Goal: Task Accomplishment & Management: Manage account settings

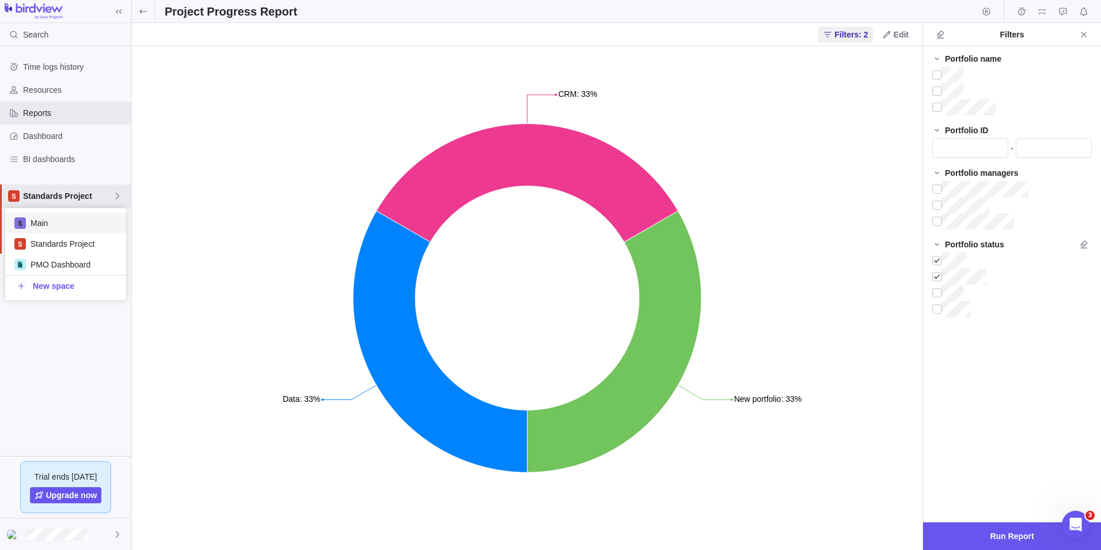
scroll to position [2, 0]
click at [142, 6] on body "Search Time logs history Resources Reports Dashboard BI dashboards Standards Pr…" at bounding box center [550, 275] width 1101 height 550
click at [155, 10] on div "Project Progress Report" at bounding box center [616, 11] width 969 height 23
click at [1085, 33] on icon "Close" at bounding box center [1083, 34] width 5 height 5
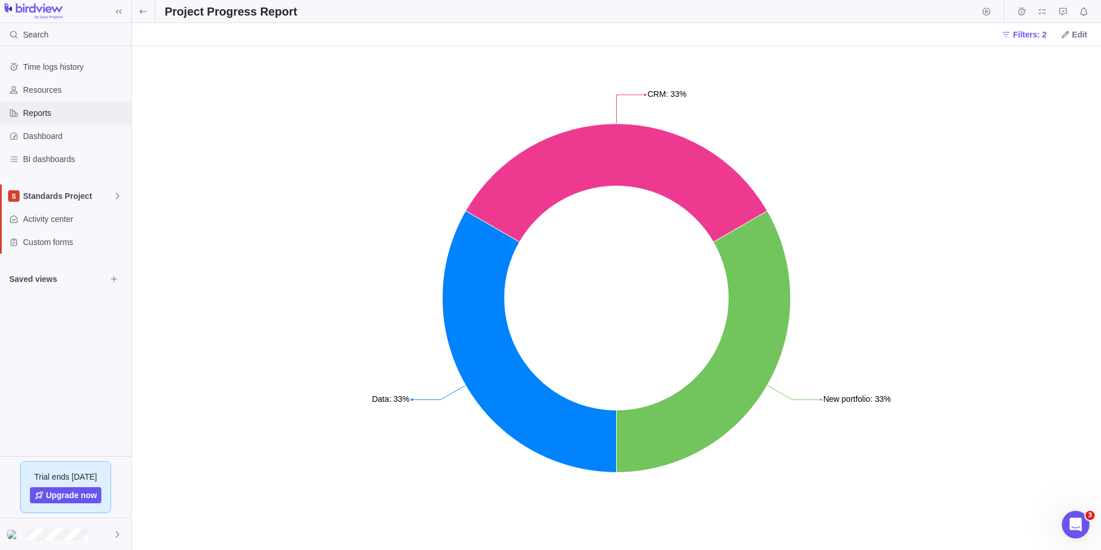
click at [51, 118] on span "Reports" at bounding box center [75, 113] width 104 height 12
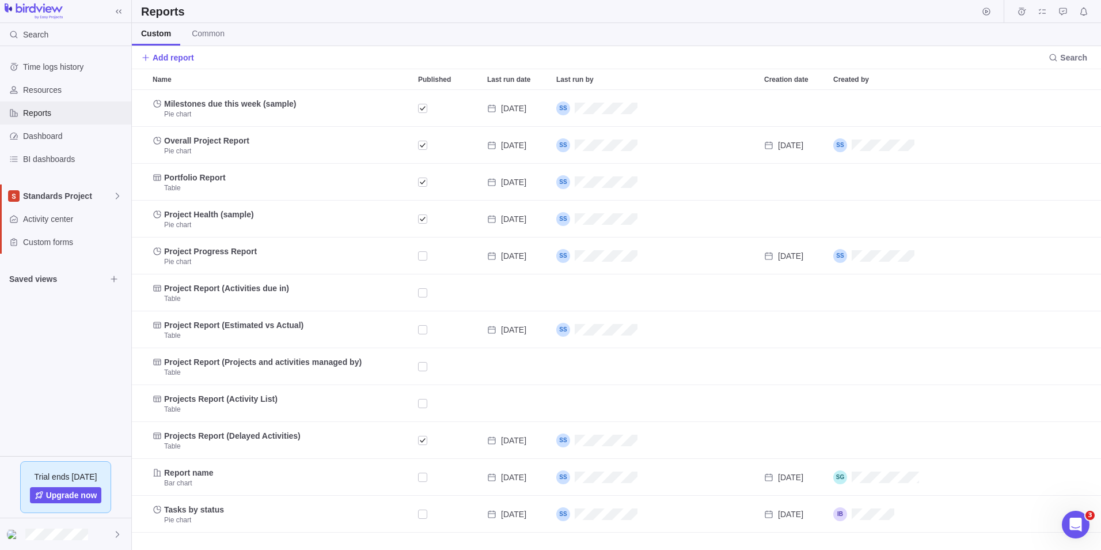
scroll to position [451, 961]
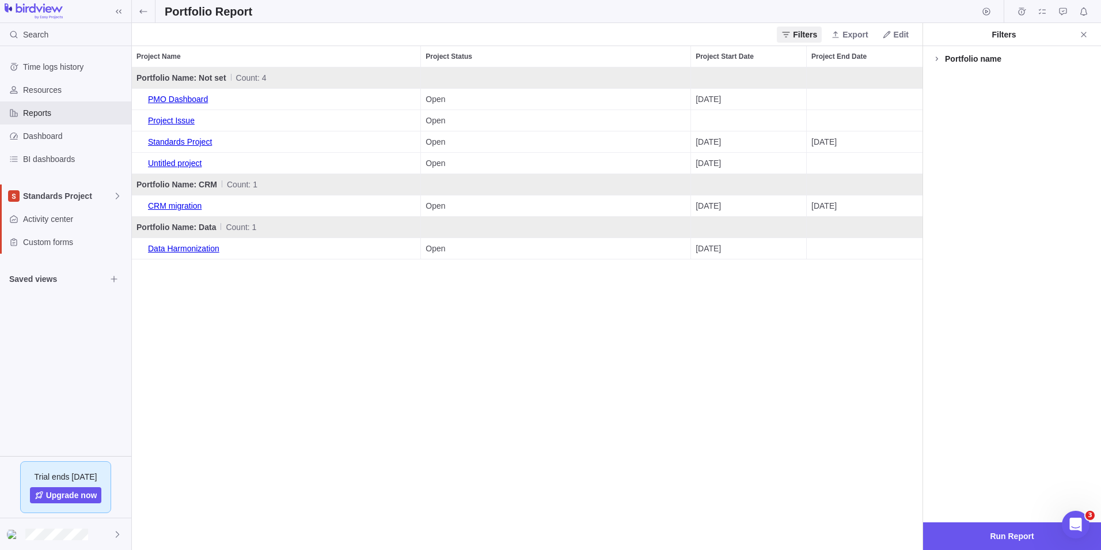
scroll to position [473, 782]
click at [148, 9] on span at bounding box center [143, 11] width 23 height 22
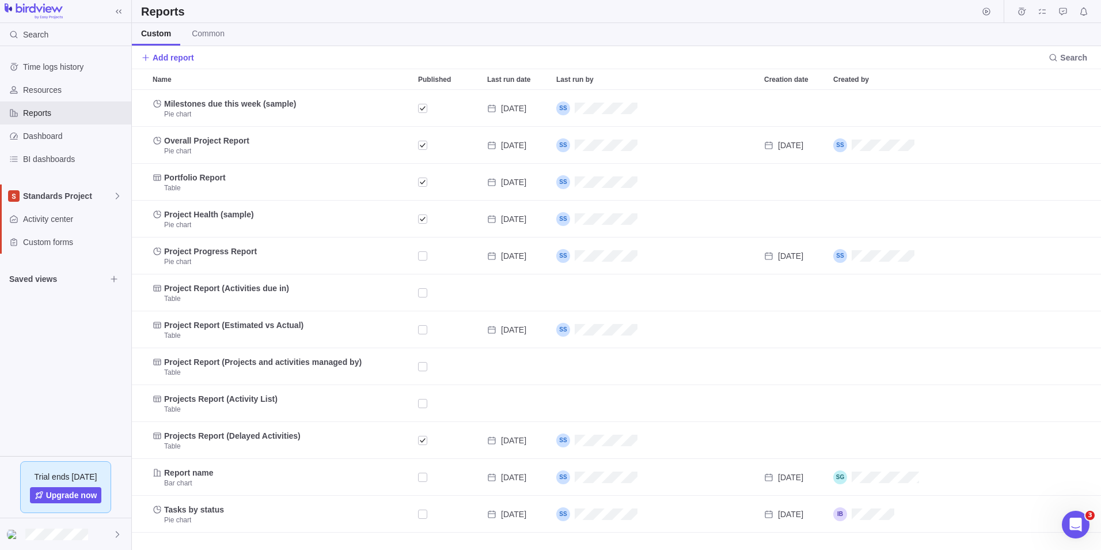
scroll to position [451, 961]
click at [202, 473] on div "Search Time logs history Resources Reports Dashboard BI dashboards Standards Pr…" at bounding box center [550, 275] width 1101 height 550
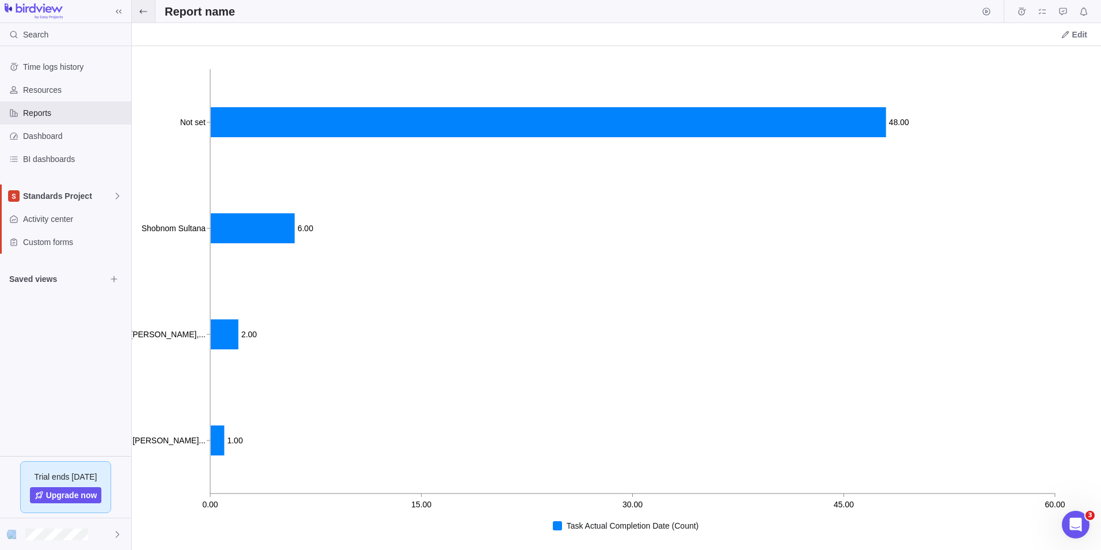
click at [145, 14] on icon at bounding box center [143, 11] width 9 height 9
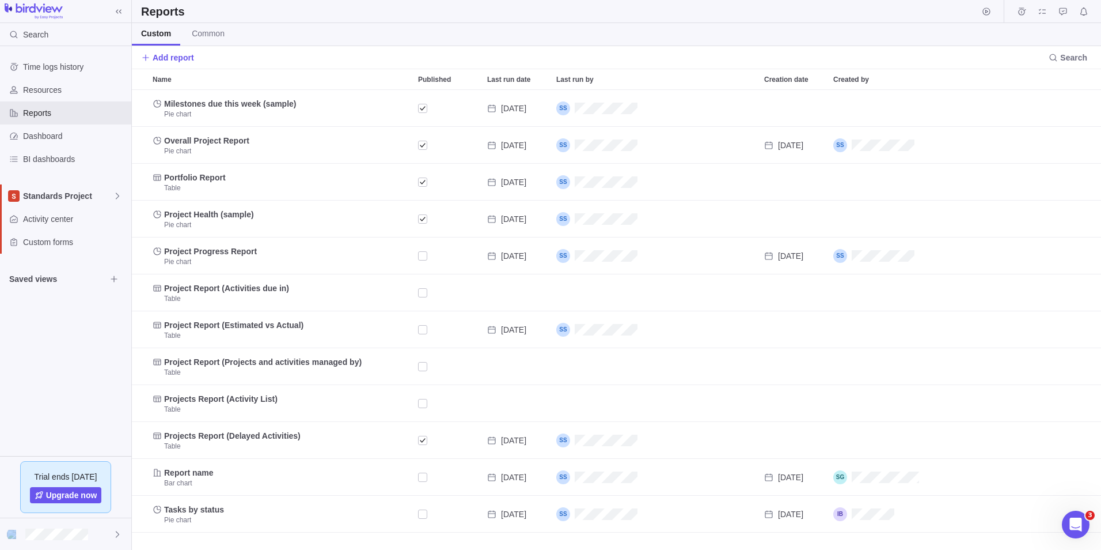
scroll to position [451, 961]
click at [178, 58] on span "Add report" at bounding box center [173, 58] width 41 height 12
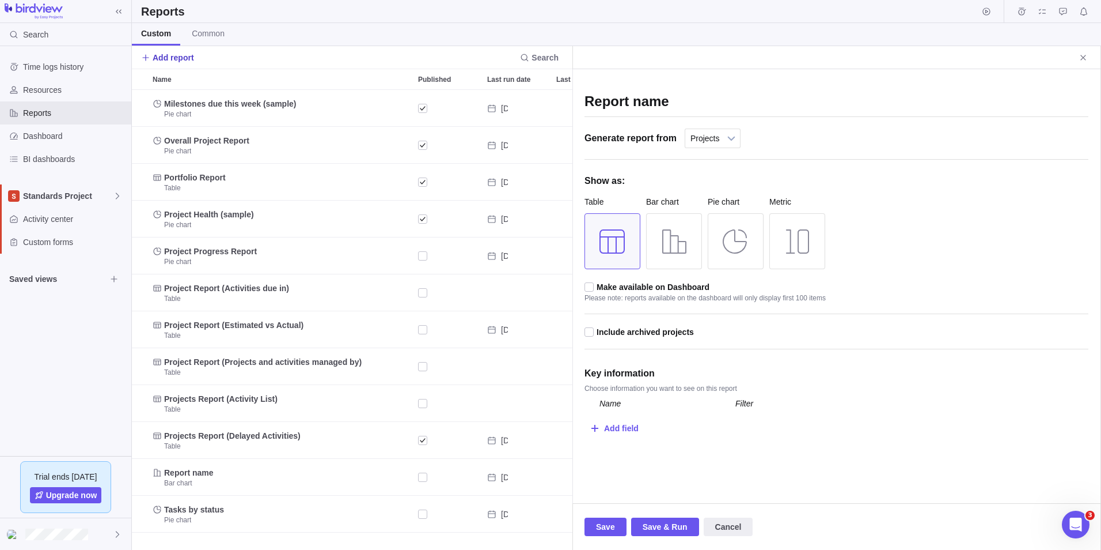
scroll to position [451, 432]
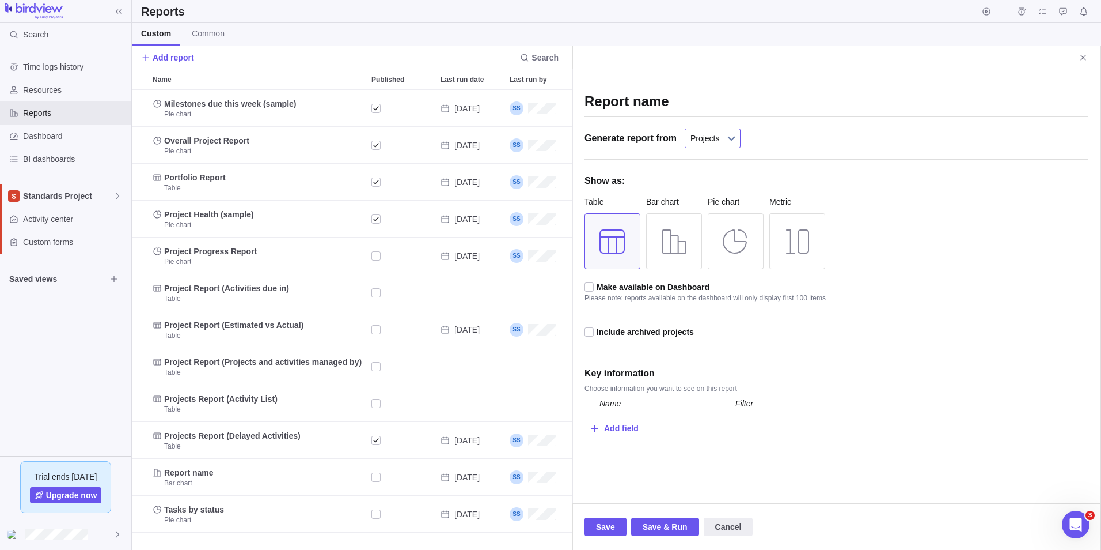
click at [712, 135] on span "Projects" at bounding box center [705, 138] width 29 height 18
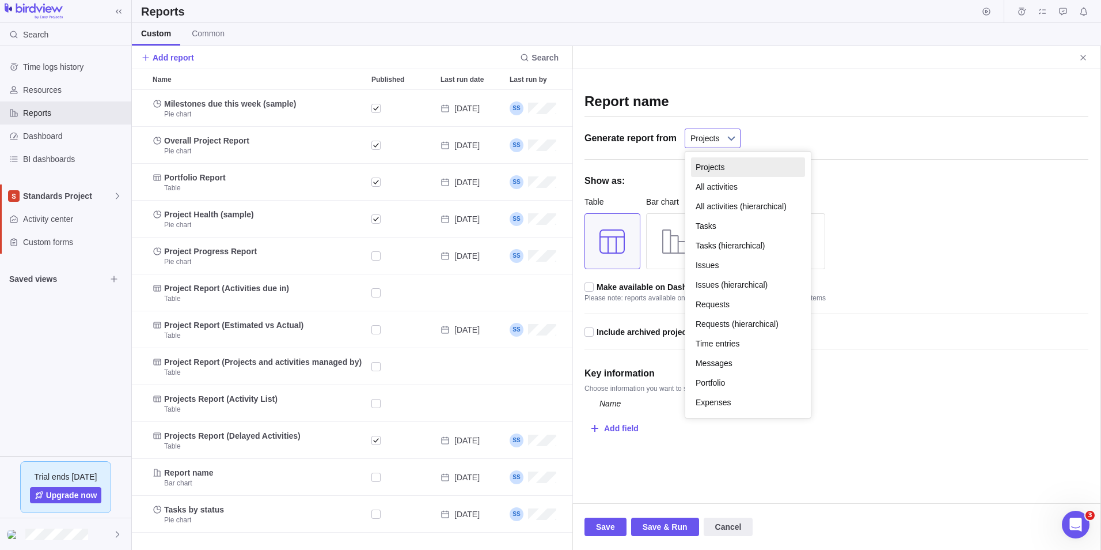
click at [713, 135] on span "Projects" at bounding box center [705, 138] width 29 height 18
click at [737, 247] on li "Tasks (hierarchical)" at bounding box center [748, 246] width 114 height 20
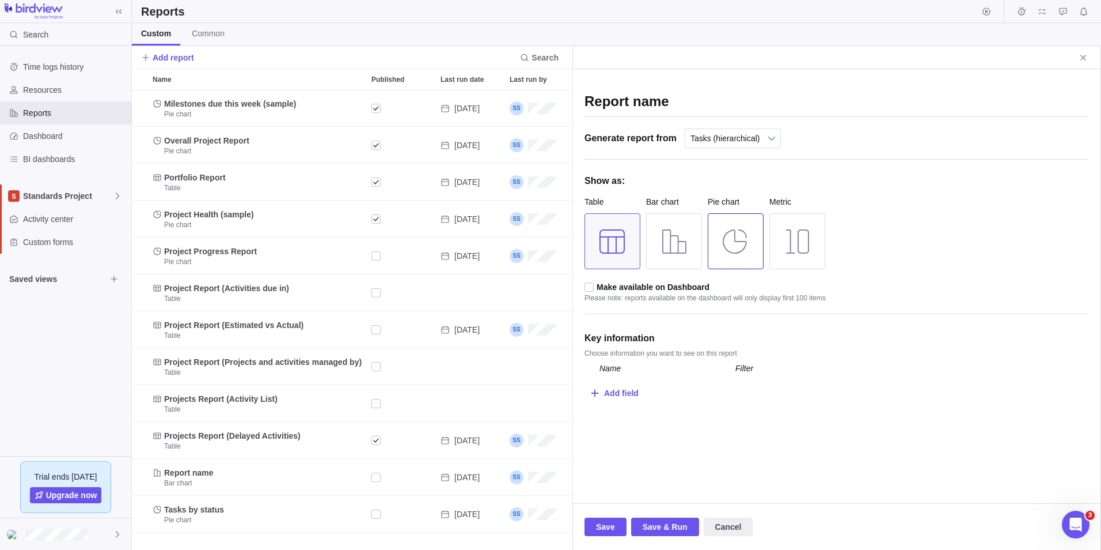
click at [759, 248] on div at bounding box center [736, 241] width 56 height 56
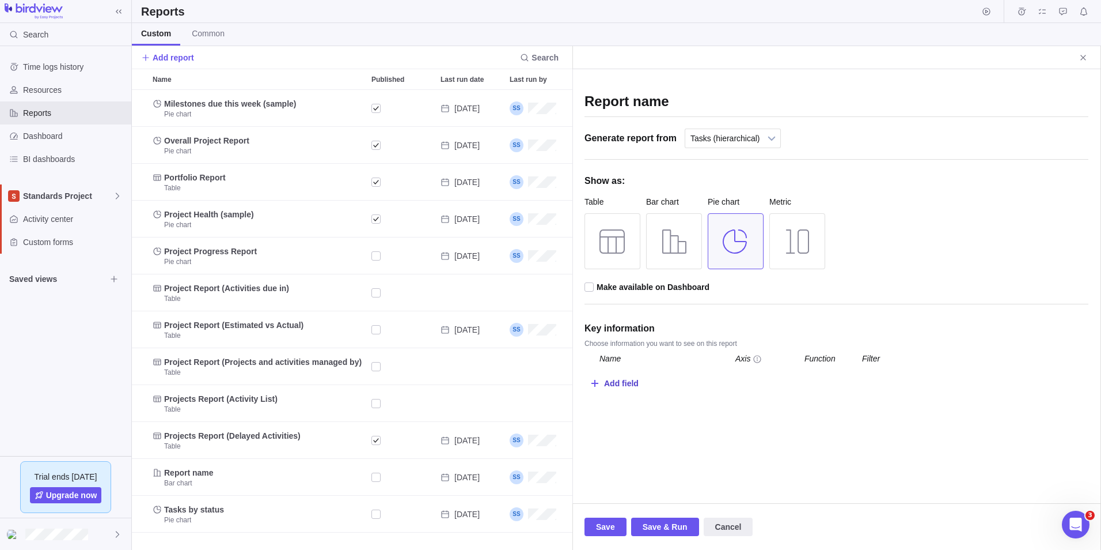
click at [619, 389] on div "Add field" at bounding box center [621, 382] width 35 height 21
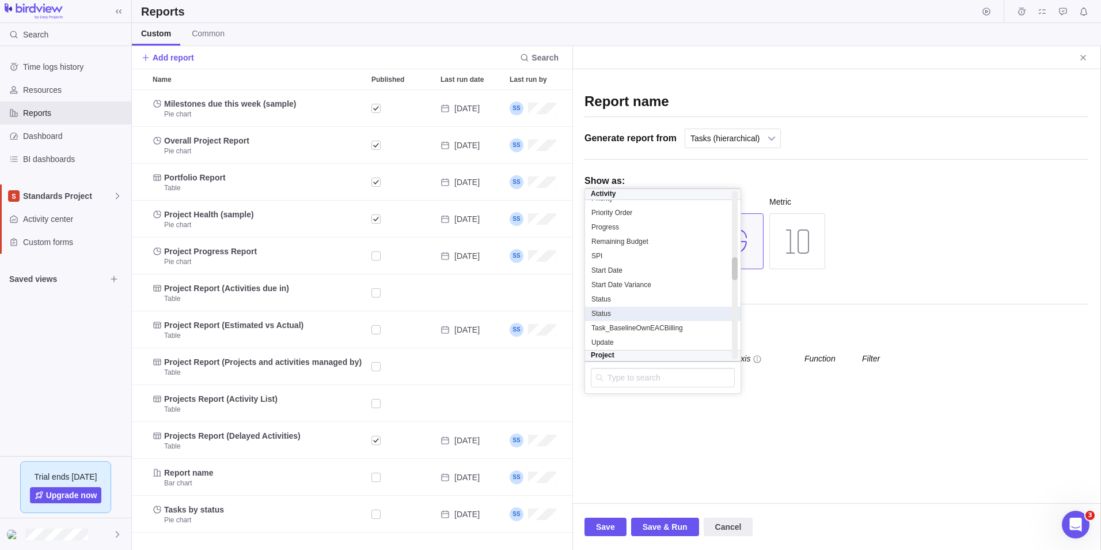
scroll to position [530, 0]
click at [630, 294] on div "Update" at bounding box center [663, 296] width 144 height 10
click at [630, 294] on div "Report name Generate report from Projects All activities All activities (hierar…" at bounding box center [837, 237] width 504 height 313
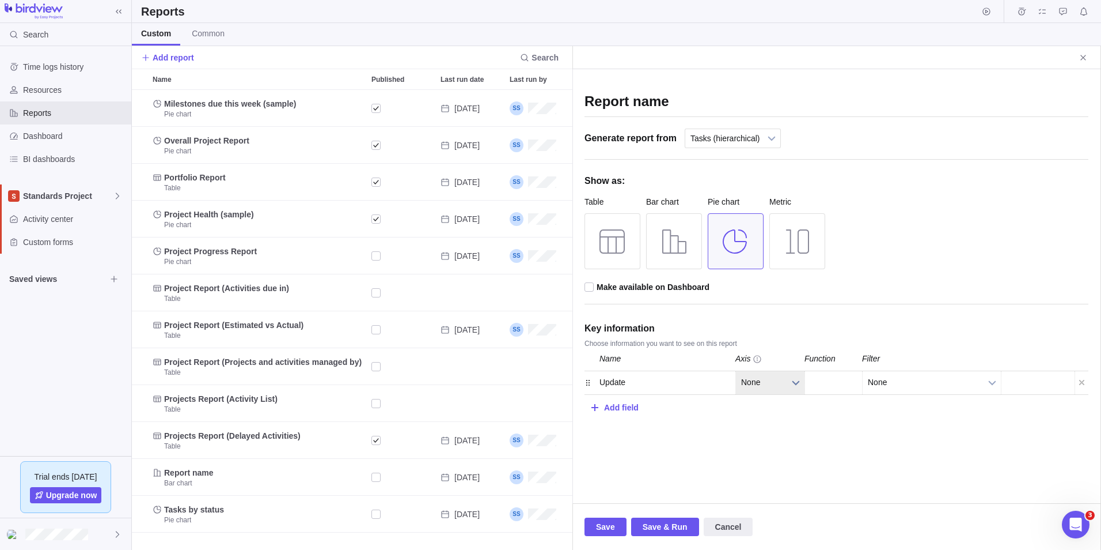
click at [794, 381] on b at bounding box center [795, 382] width 17 height 23
click at [795, 389] on b at bounding box center [795, 382] width 17 height 23
click at [797, 386] on b at bounding box center [795, 382] width 17 height 23
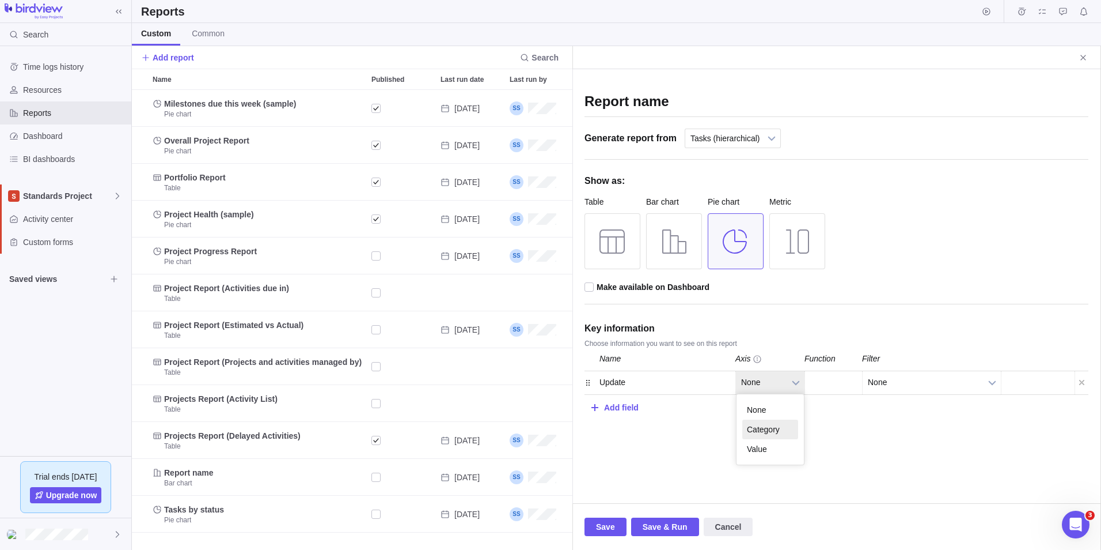
click at [782, 427] on li "Category" at bounding box center [770, 429] width 56 height 20
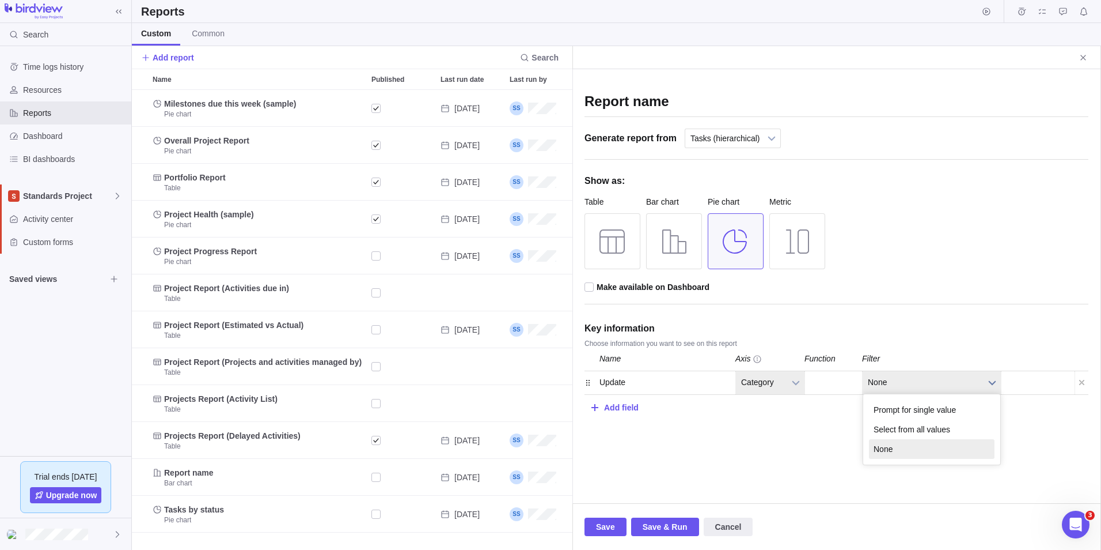
click at [905, 379] on span "None" at bounding box center [924, 382] width 113 height 22
click at [925, 427] on li "Select from all values" at bounding box center [932, 429] width 126 height 20
click at [925, 427] on div "Report name Generate report from Projects All activities All activities (hierar…" at bounding box center [837, 286] width 528 height 434
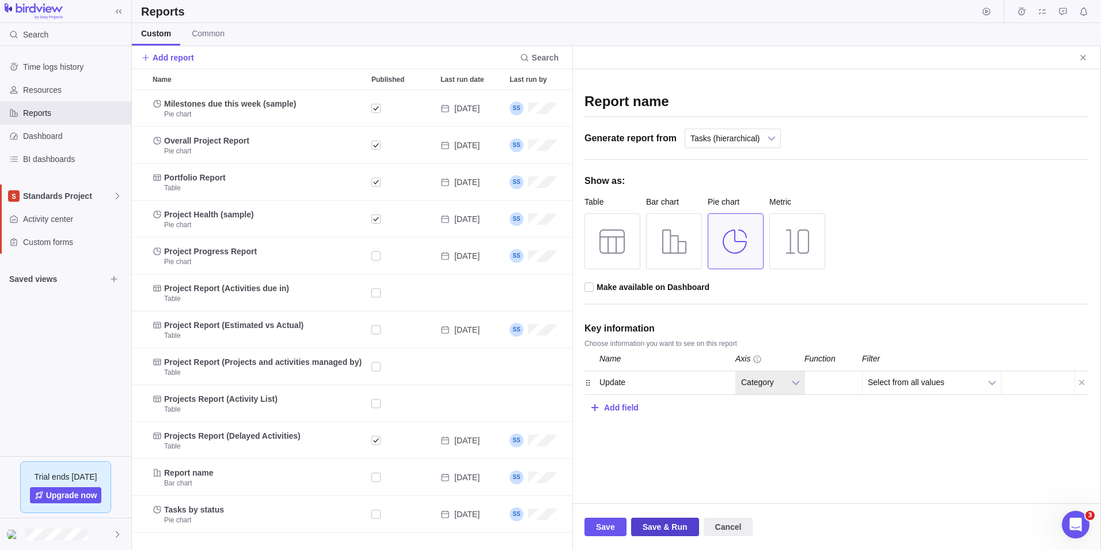
click at [648, 532] on span "Save & Run" at bounding box center [665, 527] width 45 height 14
click at [624, 406] on div "Add field" at bounding box center [621, 406] width 35 height 21
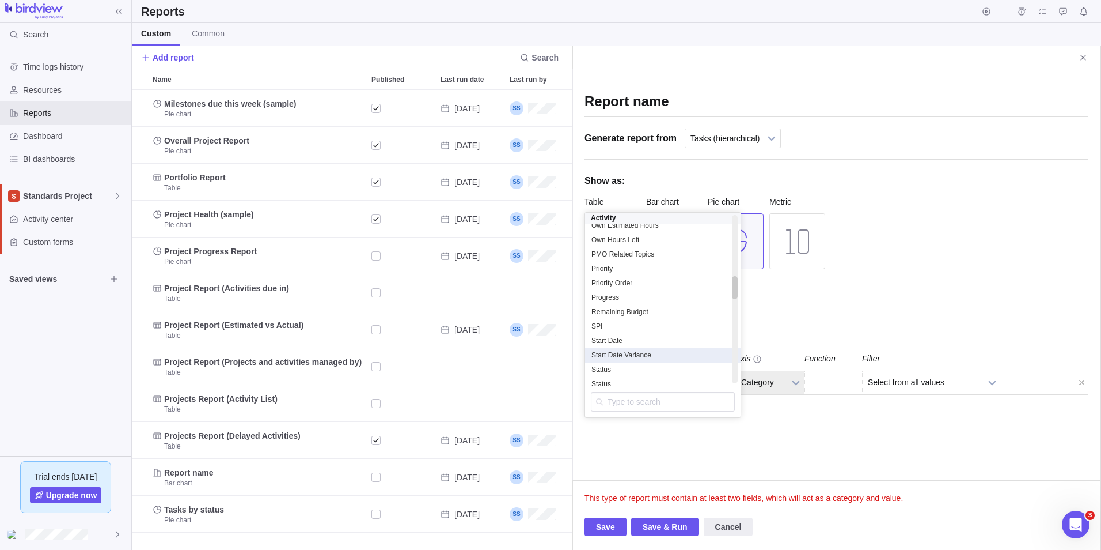
scroll to position [484, 0]
click at [601, 335] on span "Status" at bounding box center [602, 337] width 20 height 9
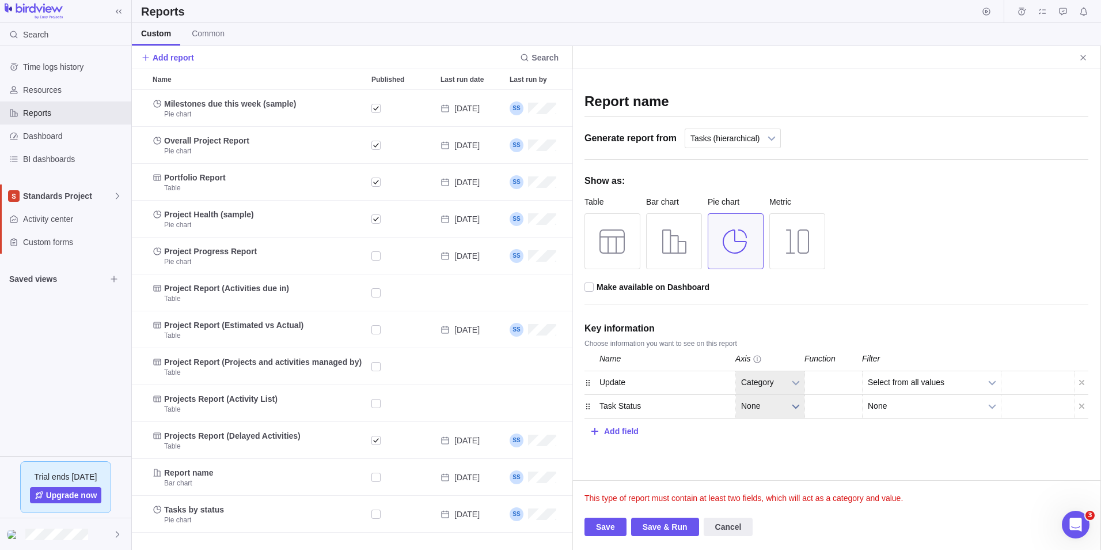
click at [767, 406] on span "None" at bounding box center [762, 406] width 43 height 22
click at [764, 383] on li "Value" at bounding box center [770, 379] width 56 height 20
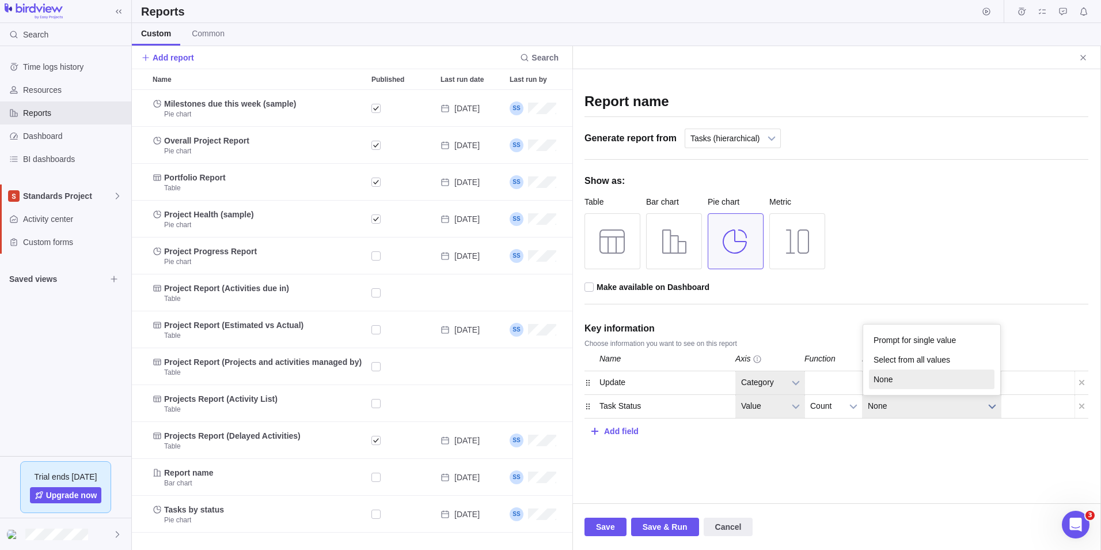
click at [899, 410] on span "None" at bounding box center [924, 406] width 113 height 22
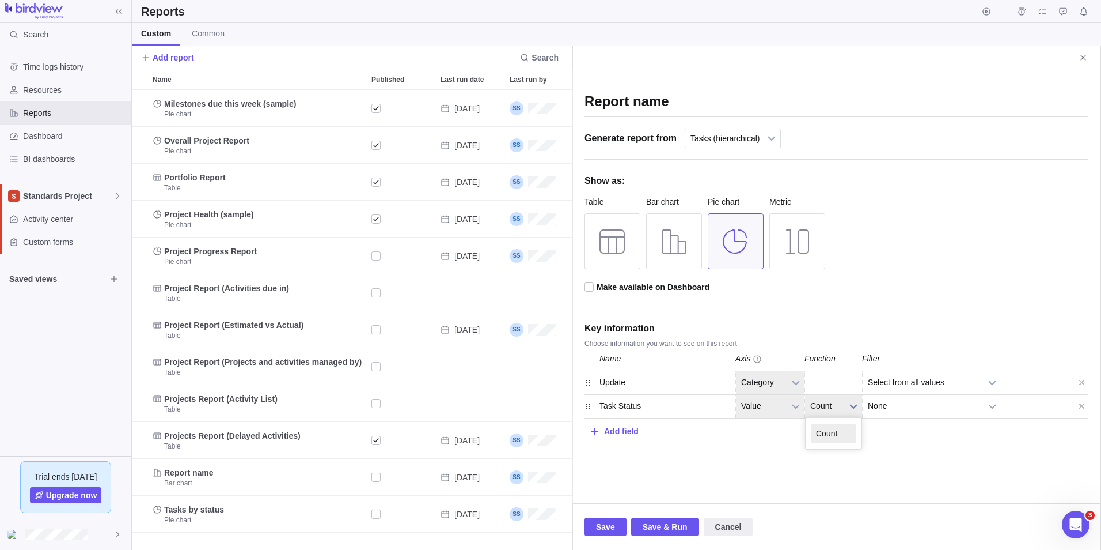
click at [836, 407] on span "Count" at bounding box center [826, 406] width 32 height 22
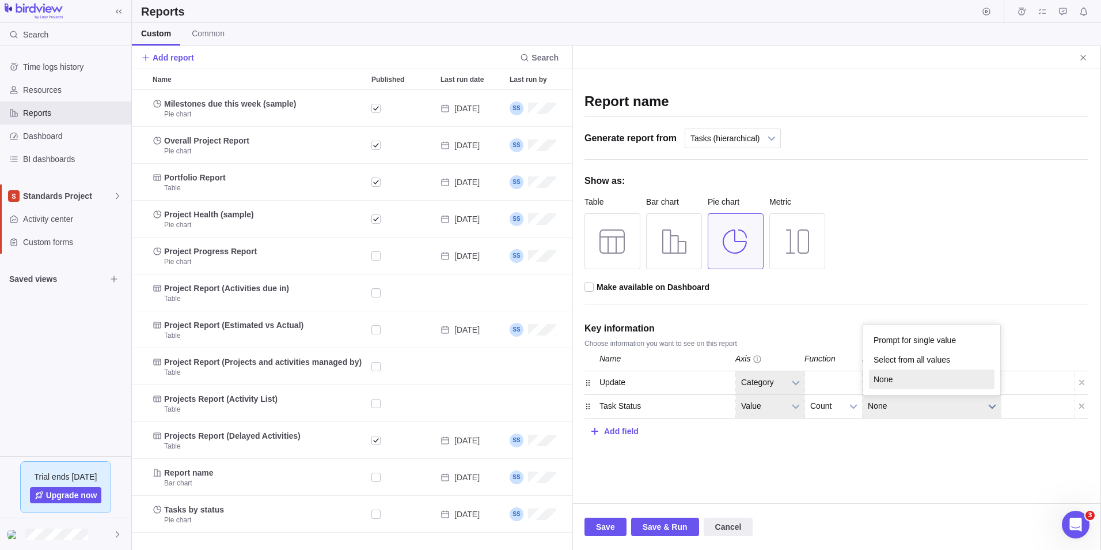
click at [902, 411] on span "None" at bounding box center [924, 406] width 113 height 22
click at [901, 359] on li "Select from all values" at bounding box center [932, 360] width 126 height 20
click at [643, 526] on span "Save & Run" at bounding box center [665, 527] width 45 height 14
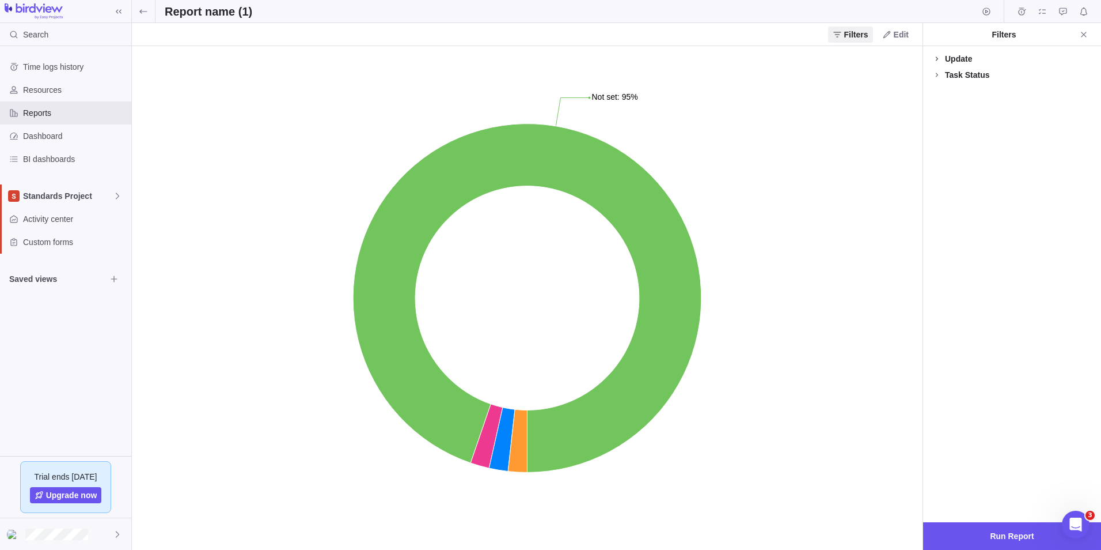
click at [938, 58] on icon at bounding box center [937, 58] width 9 height 9
click at [938, 100] on icon at bounding box center [937, 101] width 9 height 9
click at [947, 120] on icon at bounding box center [946, 117] width 9 height 9
click at [945, 207] on icon at bounding box center [946, 204] width 9 height 9
click at [945, 258] on icon at bounding box center [946, 260] width 9 height 9
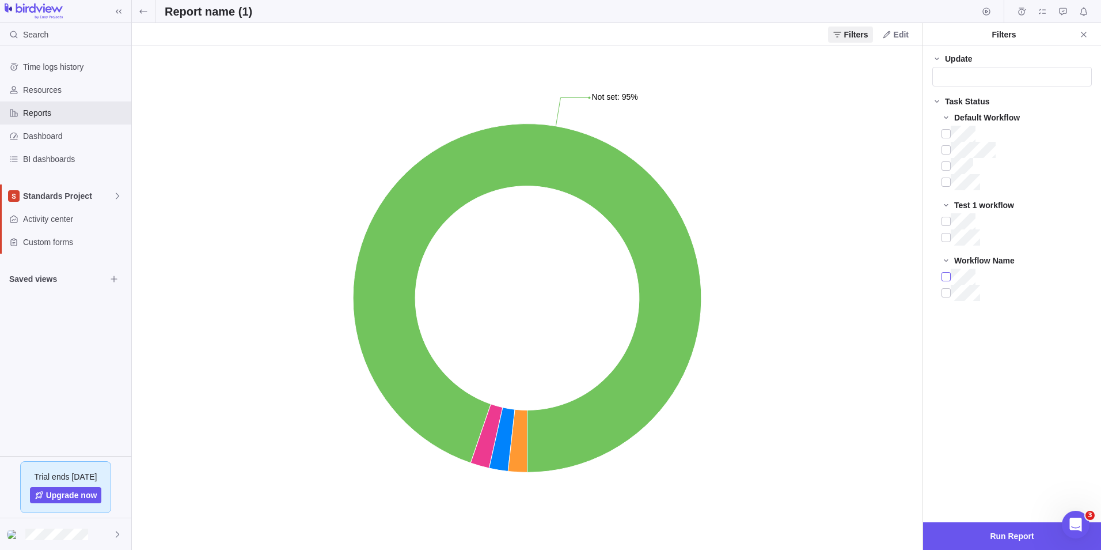
click at [949, 279] on div at bounding box center [946, 276] width 9 height 16
click at [995, 537] on span "Run Report" at bounding box center [1012, 536] width 44 height 14
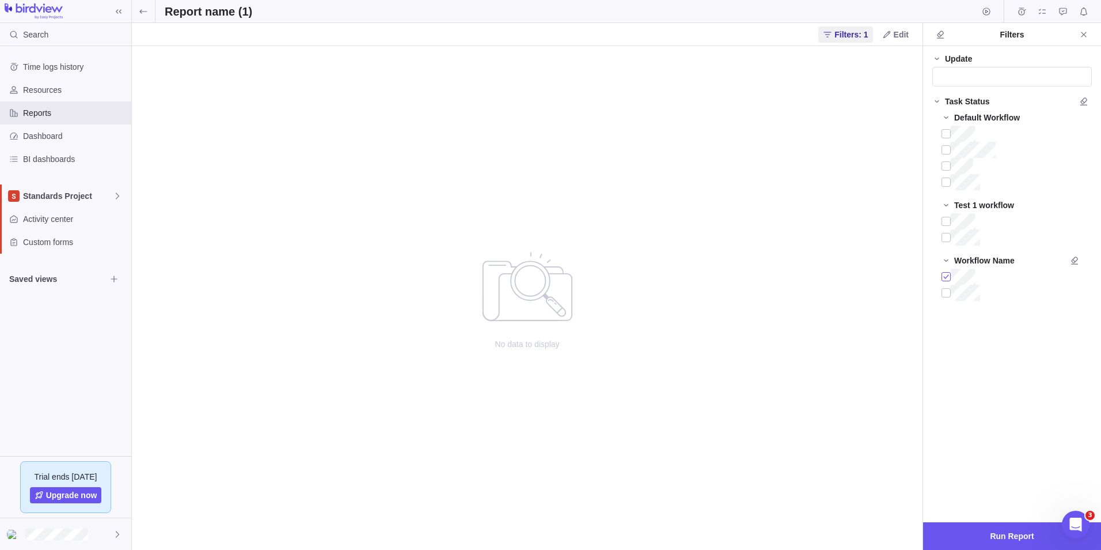
click at [947, 276] on div at bounding box center [946, 276] width 9 height 16
click at [1001, 536] on span "Run Report" at bounding box center [1012, 536] width 44 height 14
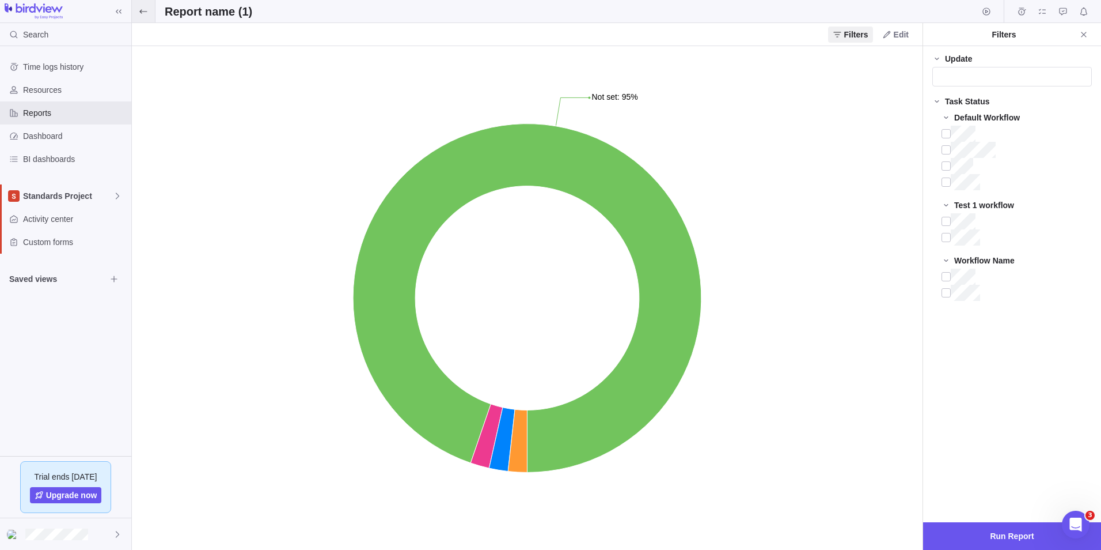
click at [139, 14] on icon at bounding box center [143, 11] width 9 height 9
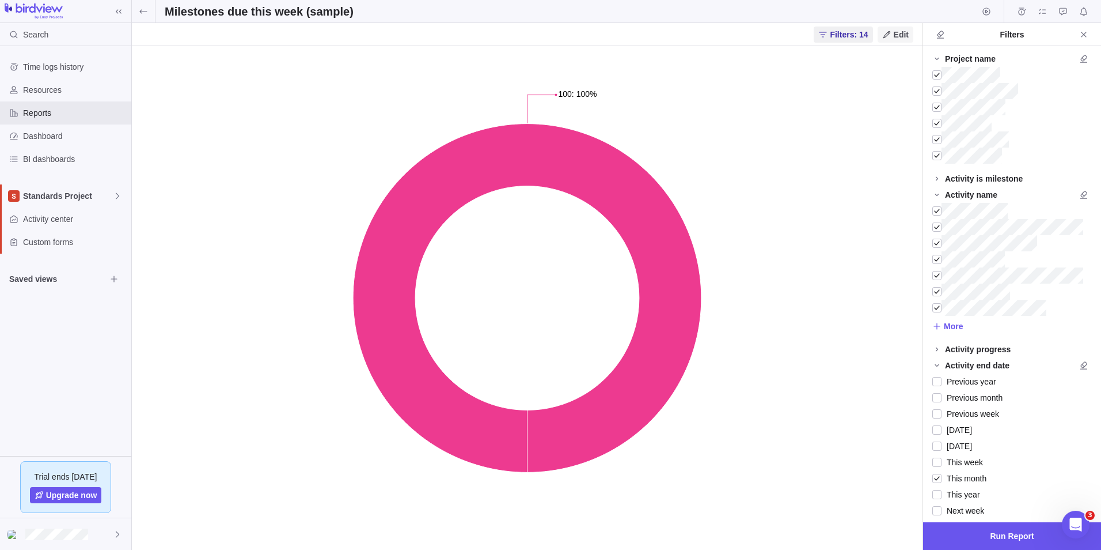
click at [904, 37] on span "Edit" at bounding box center [901, 35] width 15 height 12
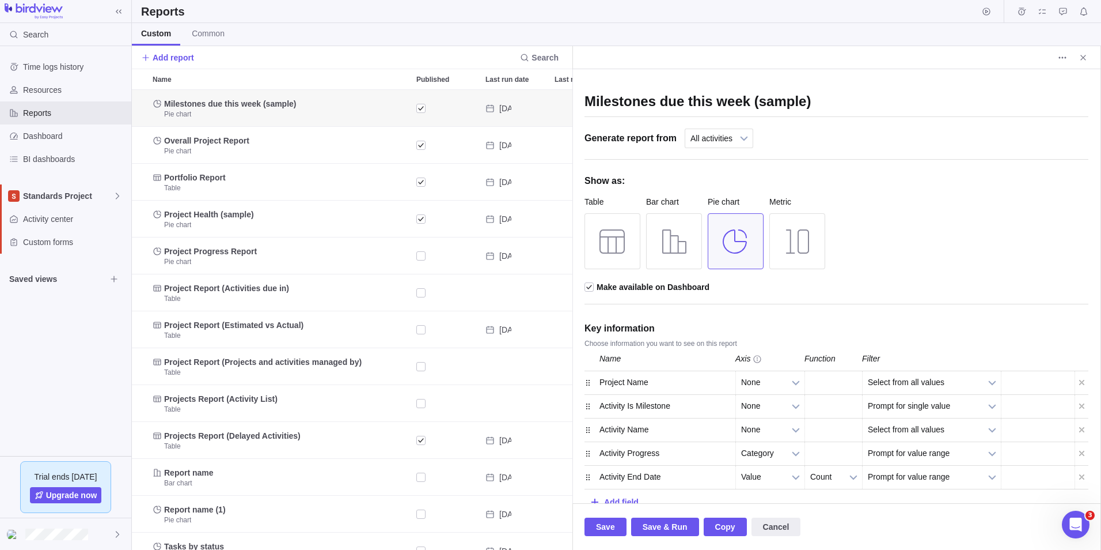
scroll to position [451, 432]
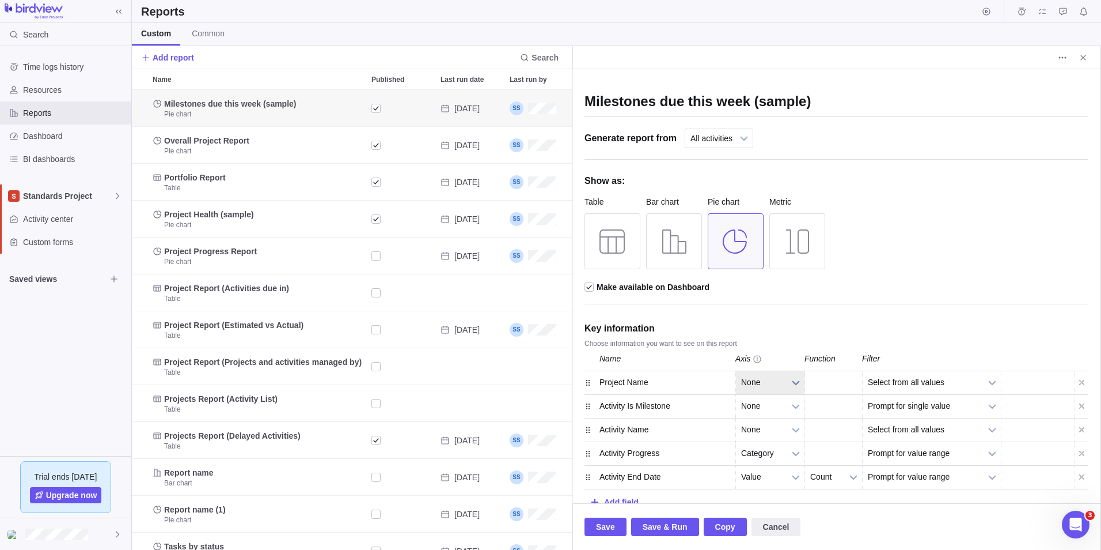
click at [799, 384] on b at bounding box center [795, 382] width 17 height 23
click at [781, 404] on li "None" at bounding box center [770, 410] width 56 height 20
click at [640, 429] on div "Activity Name" at bounding box center [664, 429] width 144 height 23
click at [650, 457] on div "Activity Progress" at bounding box center [664, 453] width 144 height 23
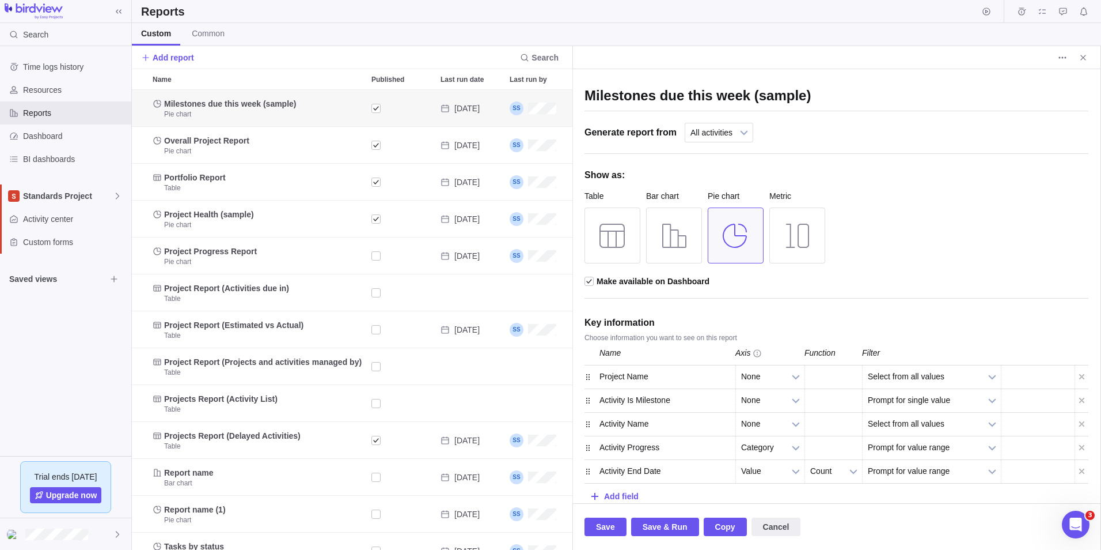
scroll to position [9, 0]
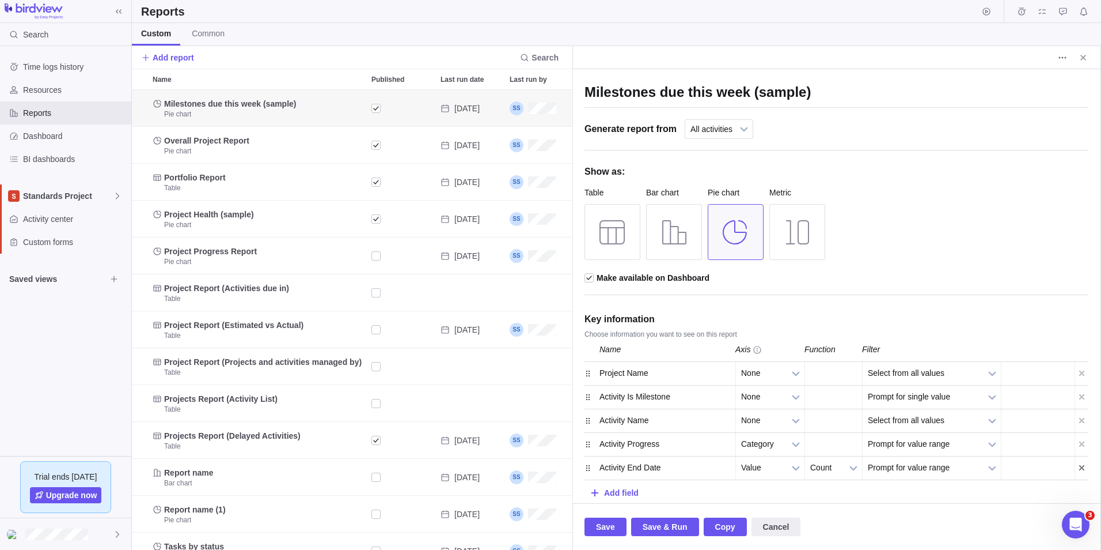
click at [1075, 465] on div at bounding box center [1082, 467] width 14 height 23
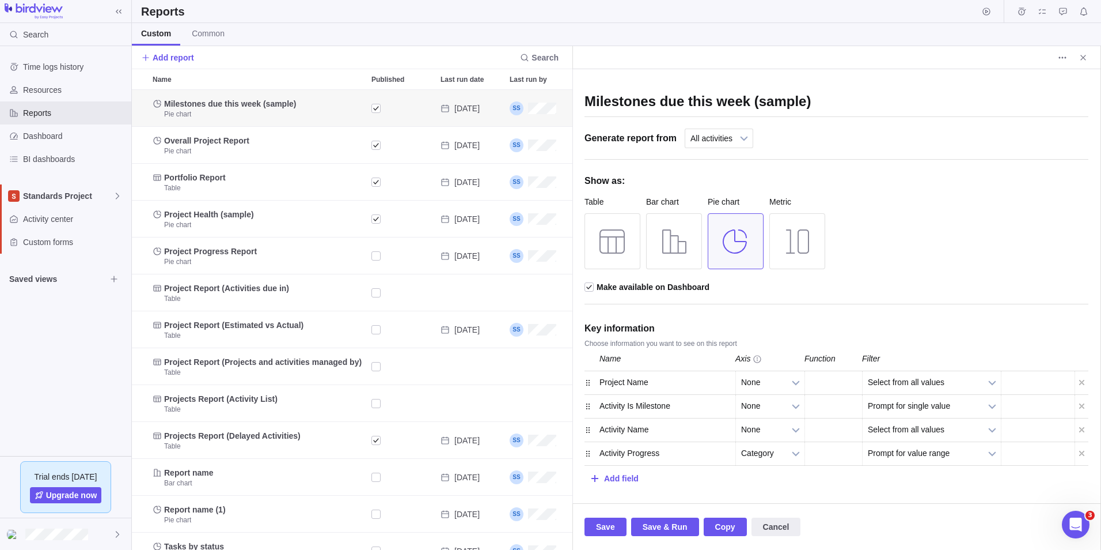
click at [662, 544] on div "Save Save & Run Copy Cancel" at bounding box center [837, 526] width 505 height 46
click at [657, 531] on span "Save & Run" at bounding box center [665, 527] width 45 height 14
click at [657, 525] on span "Save & Run" at bounding box center [665, 527] width 45 height 14
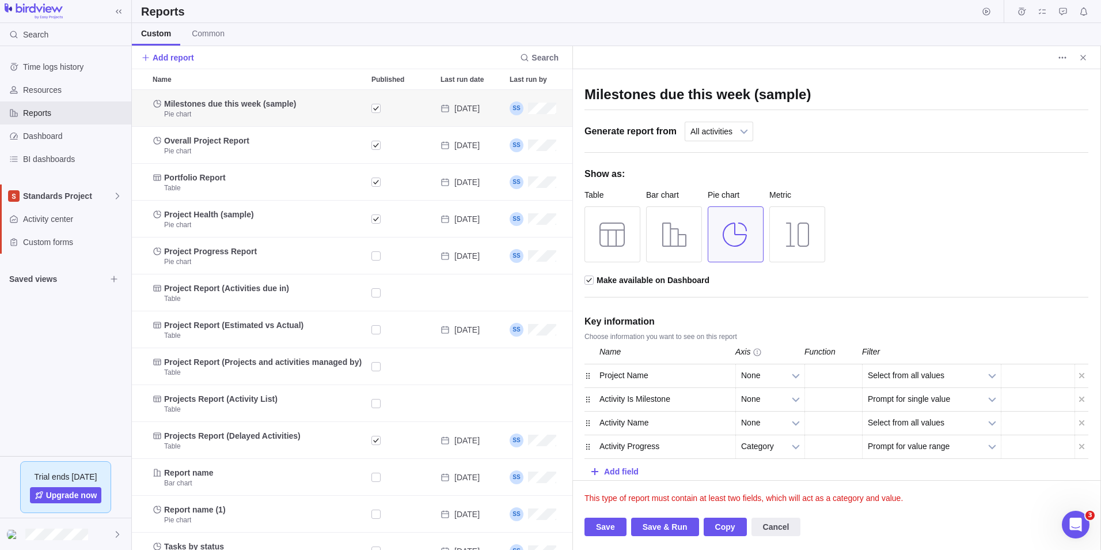
scroll to position [9, 0]
click at [783, 372] on span "None" at bounding box center [762, 373] width 43 height 22
click at [774, 415] on li "Value" at bounding box center [770, 421] width 56 height 20
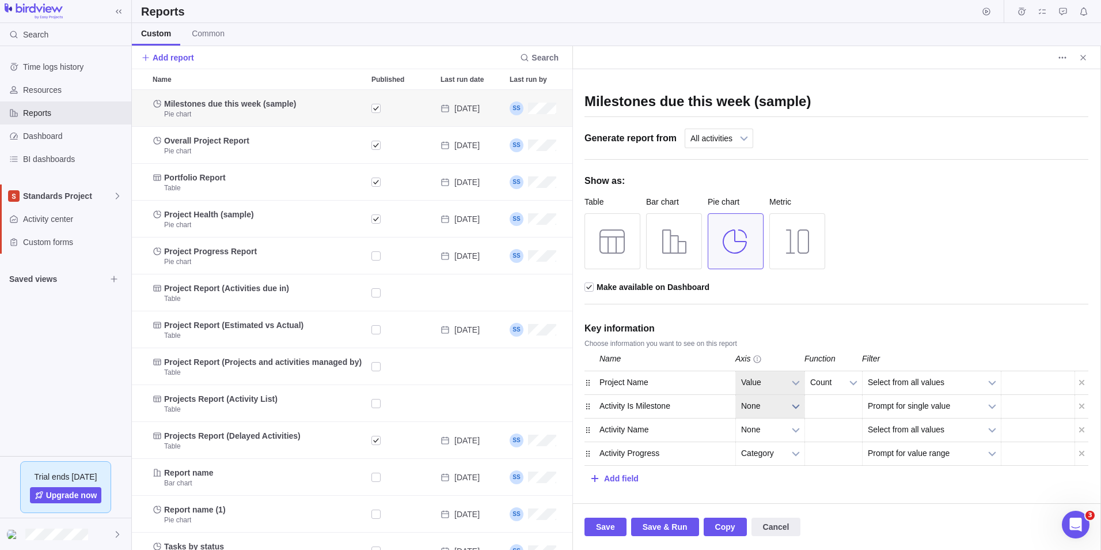
click at [775, 408] on span "None" at bounding box center [762, 406] width 43 height 22
click at [775, 431] on li "None" at bounding box center [770, 433] width 56 height 20
click at [655, 525] on span "Save & Run" at bounding box center [665, 527] width 45 height 14
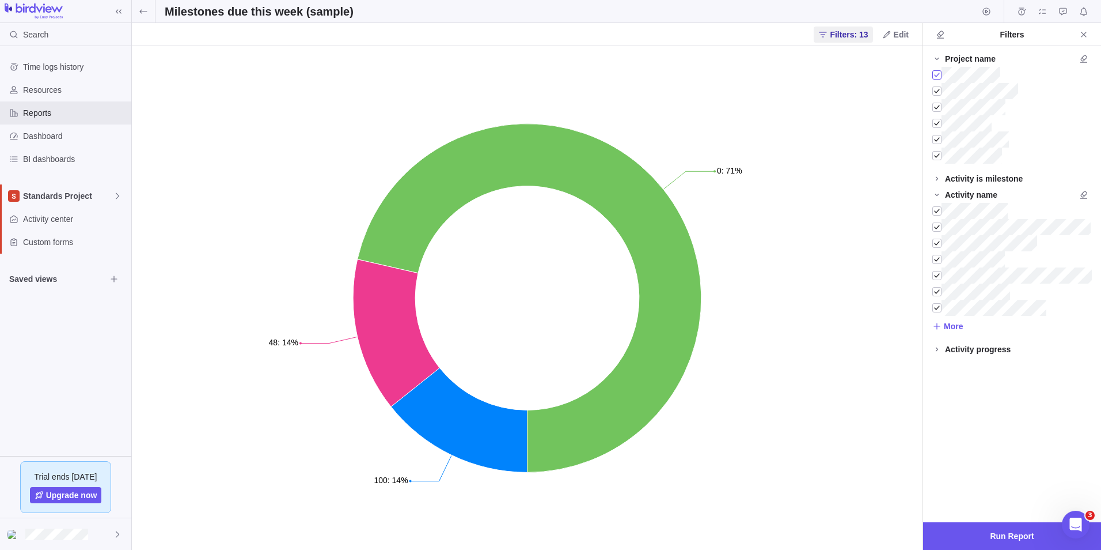
click at [938, 80] on div at bounding box center [937, 75] width 9 height 16
click at [938, 96] on div at bounding box center [937, 91] width 9 height 16
click at [937, 115] on div at bounding box center [937, 123] width 9 height 16
click at [938, 125] on div at bounding box center [937, 123] width 9 height 16
click at [937, 154] on div at bounding box center [937, 155] width 9 height 16
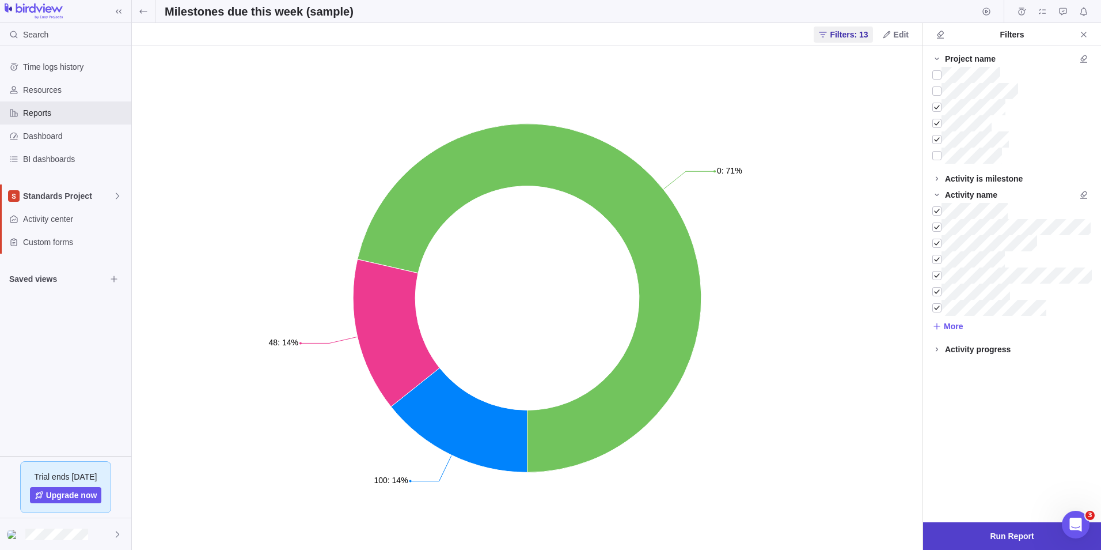
click at [1005, 524] on span "Run Report" at bounding box center [1012, 536] width 178 height 28
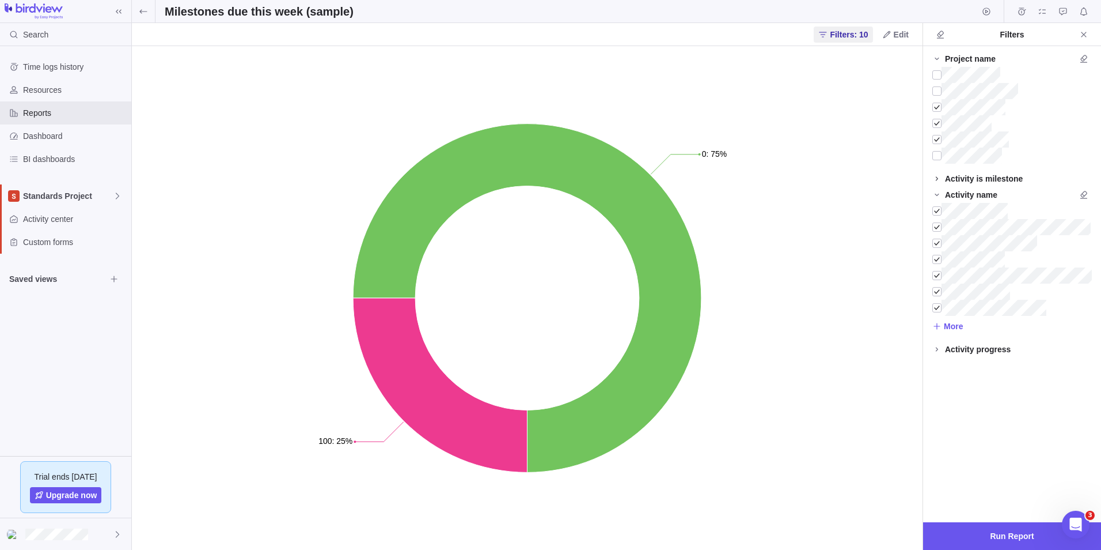
click at [942, 180] on span at bounding box center [937, 179] width 16 height 16
click at [937, 193] on div at bounding box center [937, 195] width 9 height 16
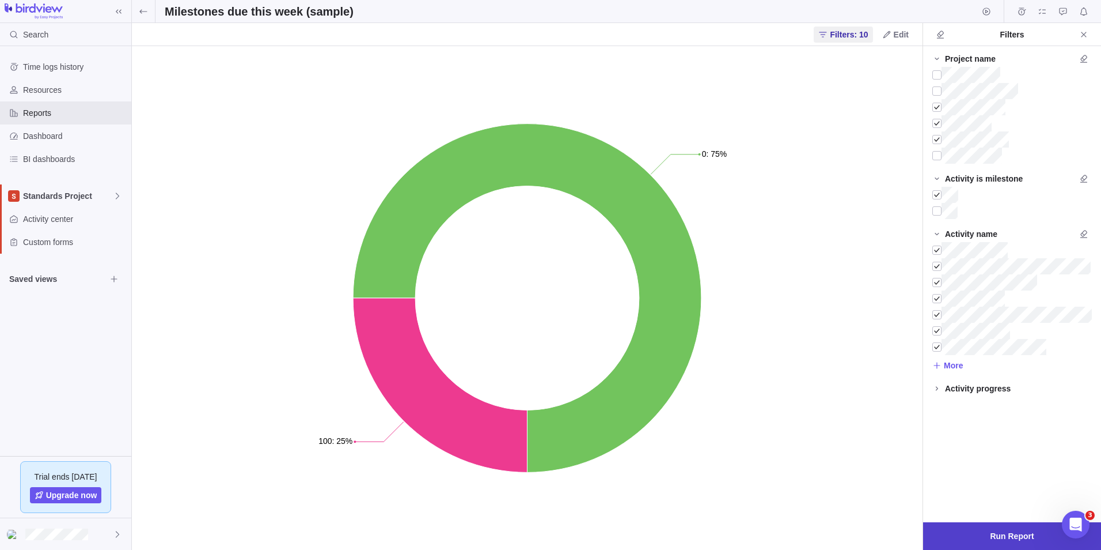
click at [1016, 537] on span "Run Report" at bounding box center [1012, 536] width 44 height 14
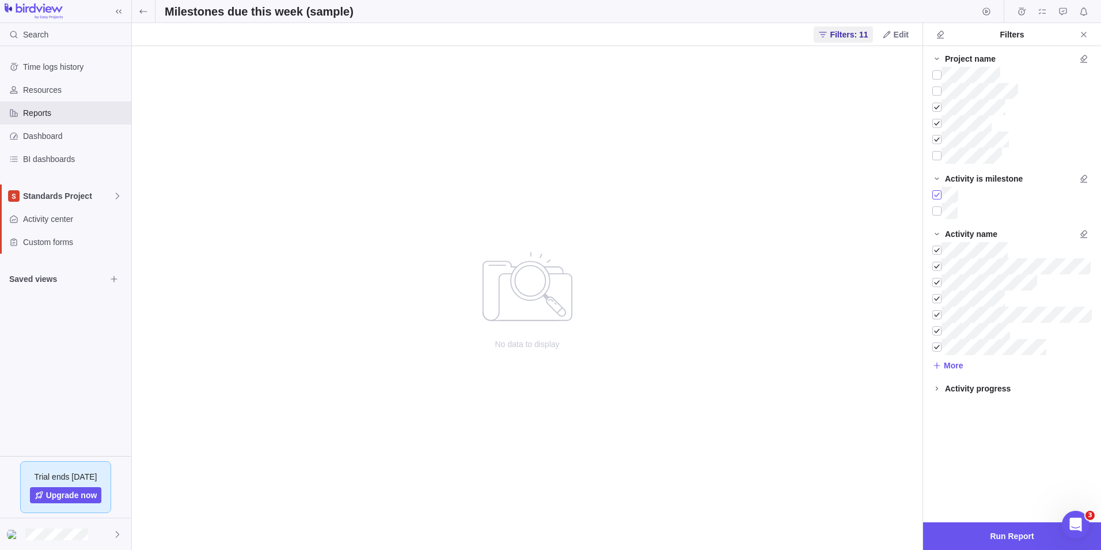
click at [933, 197] on div at bounding box center [937, 195] width 9 height 16
click at [1004, 534] on span "Run Report" at bounding box center [1012, 536] width 44 height 14
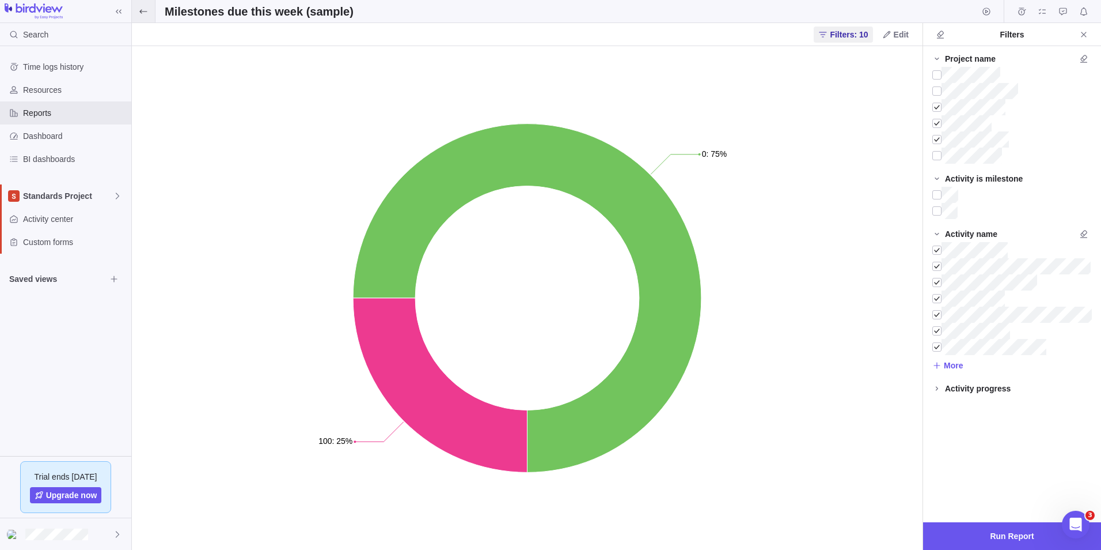
click at [146, 14] on icon at bounding box center [143, 11] width 9 height 9
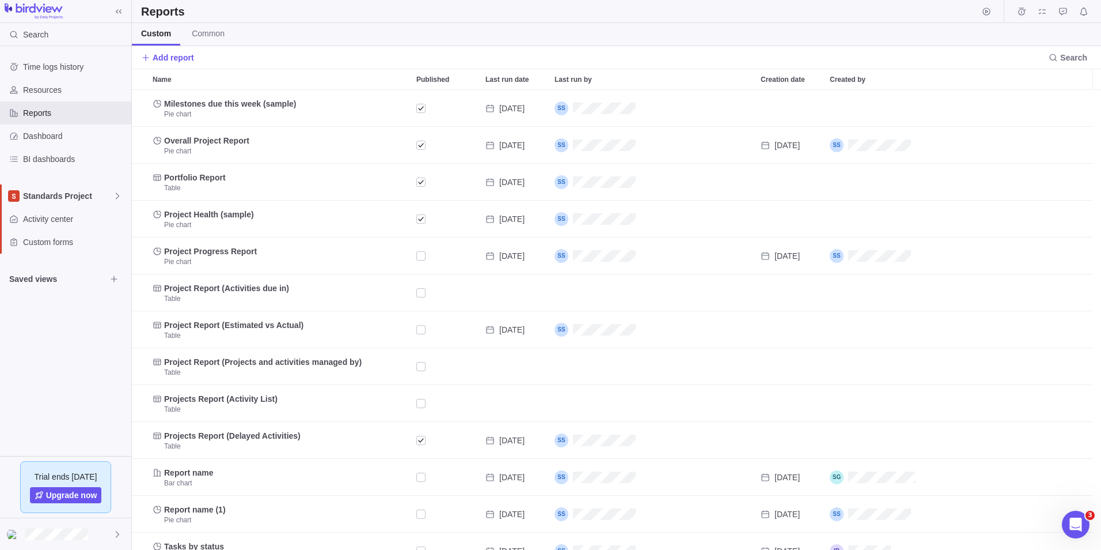
scroll to position [451, 961]
click at [94, 200] on span "Standards Project" at bounding box center [68, 196] width 90 height 12
click at [92, 200] on span "Standards Project" at bounding box center [68, 196] width 90 height 12
click at [52, 198] on span "Standards Project" at bounding box center [68, 196] width 90 height 12
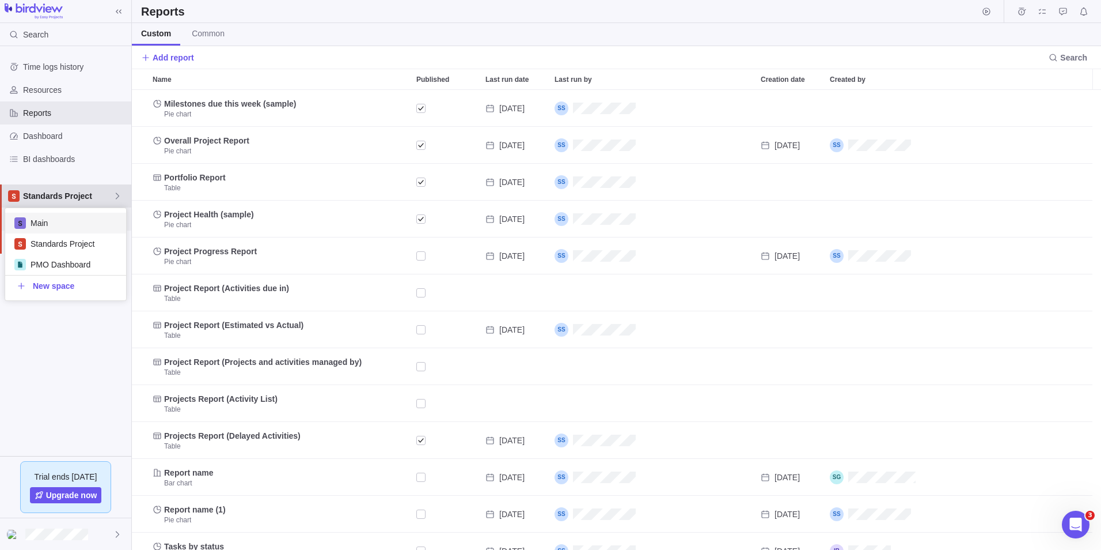
drag, startPoint x: 62, startPoint y: 193, endPoint x: 62, endPoint y: 209, distance: 15.6
click at [63, 195] on span "Standards Project" at bounding box center [68, 196] width 90 height 12
click at [58, 219] on span "Activity center" at bounding box center [75, 219] width 104 height 12
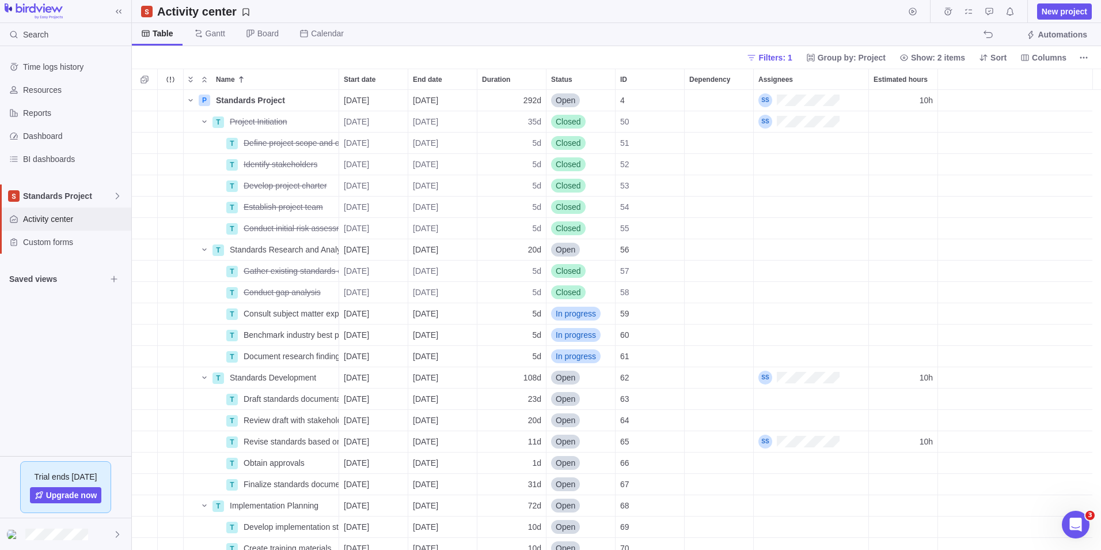
scroll to position [451, 961]
click at [257, 118] on span "Project Initiation" at bounding box center [259, 122] width 58 height 12
click at [299, 122] on input "Project Initiation" at bounding box center [282, 122] width 115 height 22
click at [514, 151] on div "P Standards Project Details [DATE] [DATE] 292d Open 4 10h T Project Initiation …" at bounding box center [616, 320] width 969 height 460
click at [304, 123] on span "Details" at bounding box center [302, 122] width 26 height 12
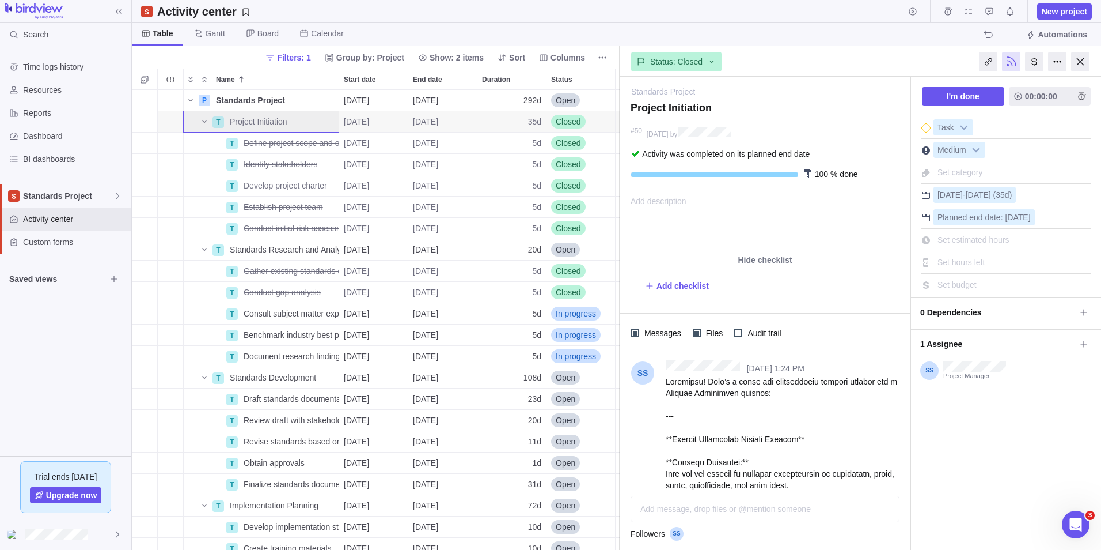
scroll to position [115, 0]
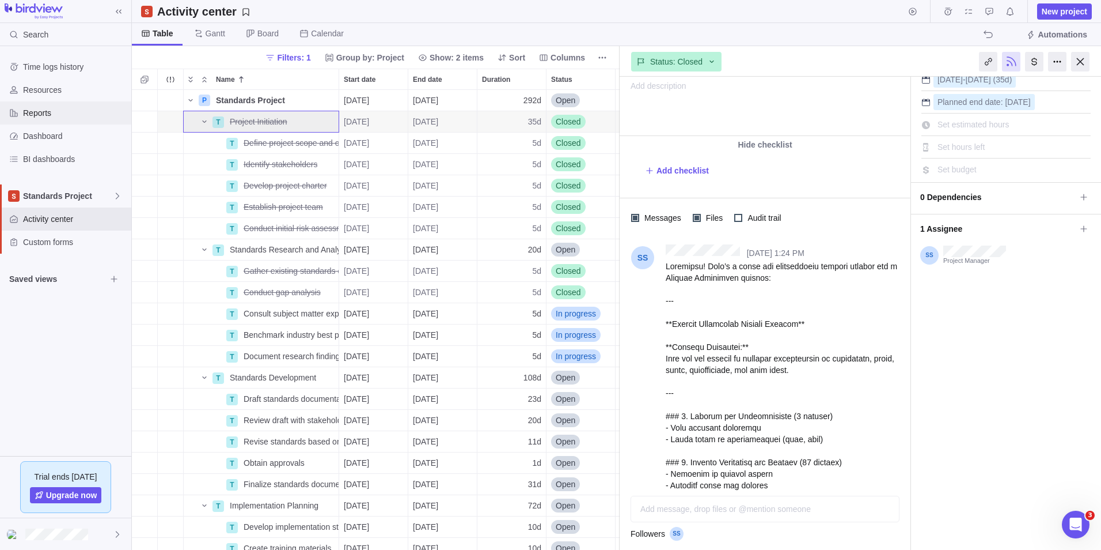
click at [33, 116] on span "Reports" at bounding box center [75, 113] width 104 height 12
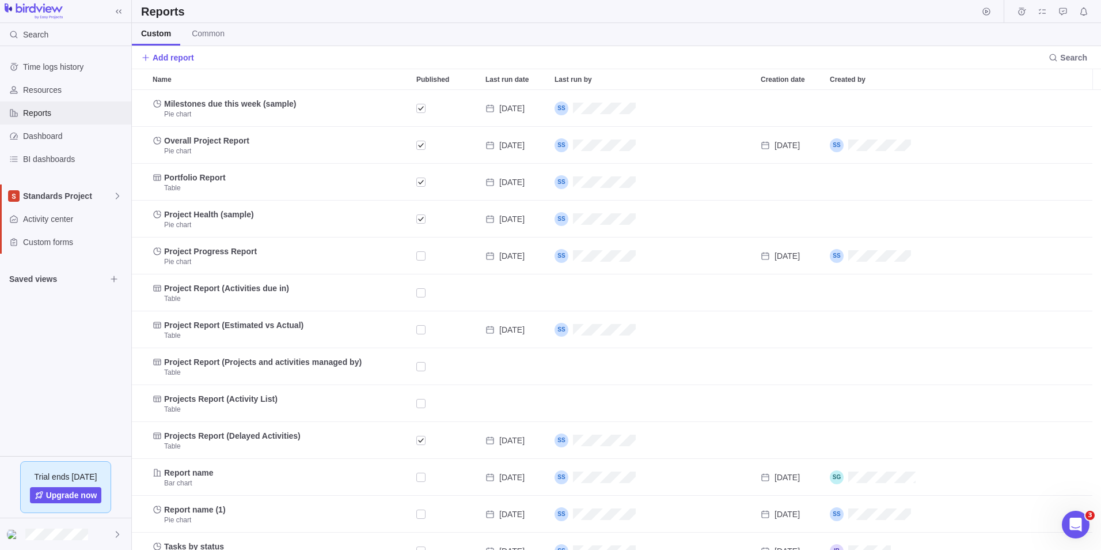
scroll to position [451, 961]
click at [1079, 519] on icon "Open Intercom Messenger" at bounding box center [1074, 522] width 19 height 19
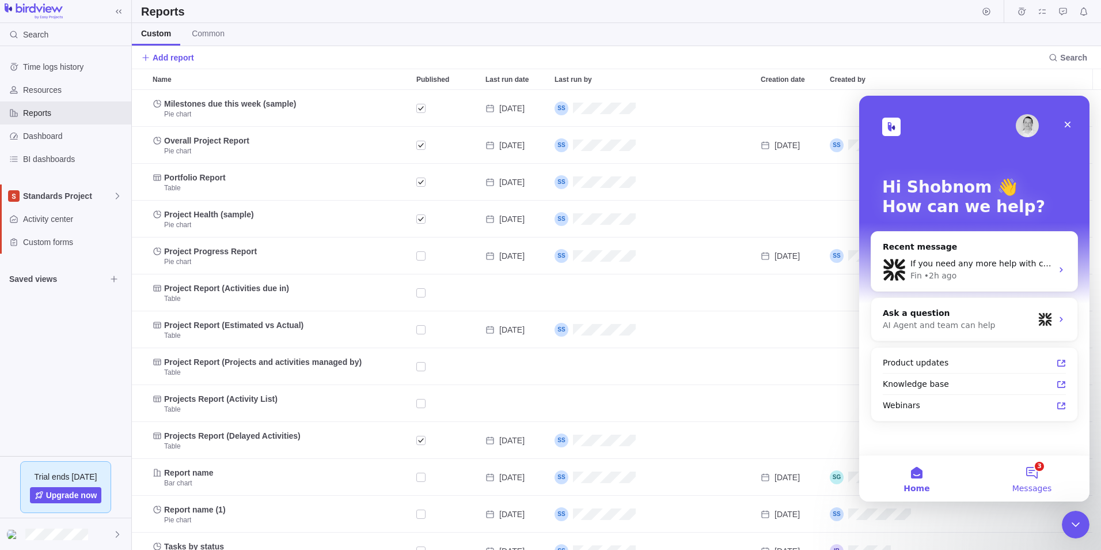
click at [1041, 475] on button "3 Messages" at bounding box center [1032, 478] width 115 height 46
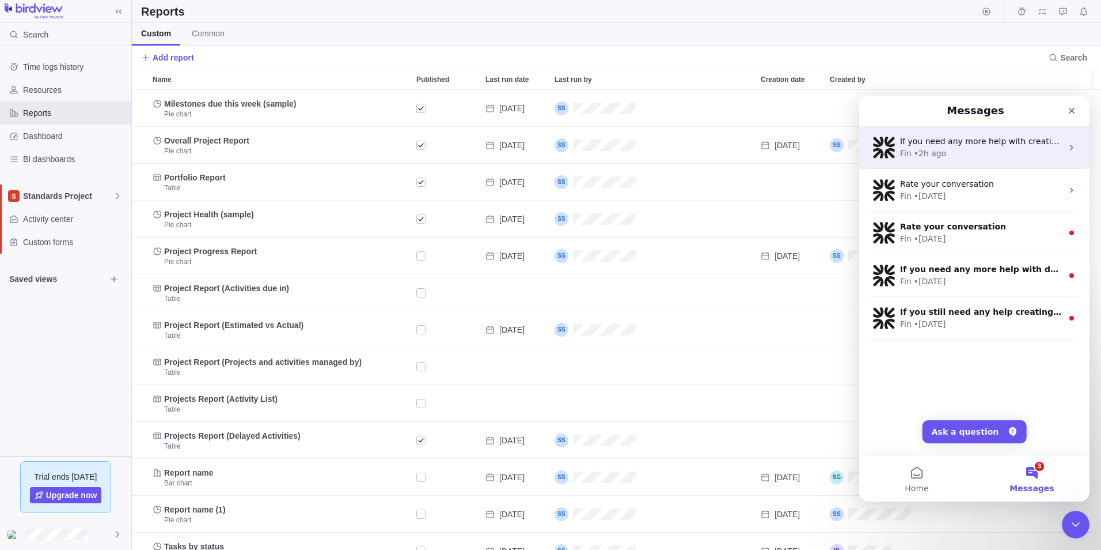
click at [953, 153] on div "Fin • 2h ago" at bounding box center [981, 153] width 162 height 12
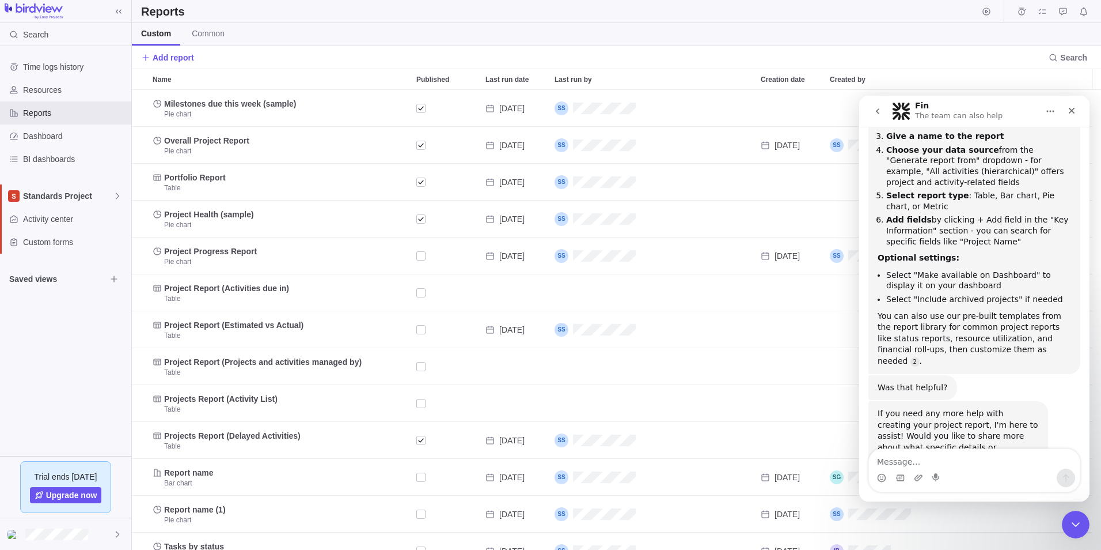
scroll to position [236, 0]
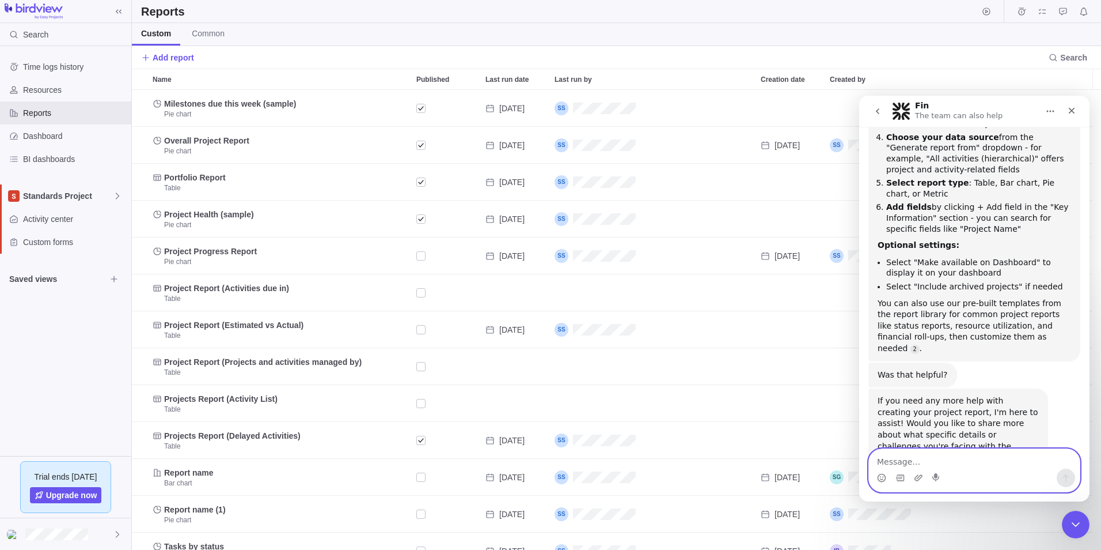
click at [909, 460] on textarea "Message…" at bounding box center [974, 459] width 211 height 20
type textarea "i"
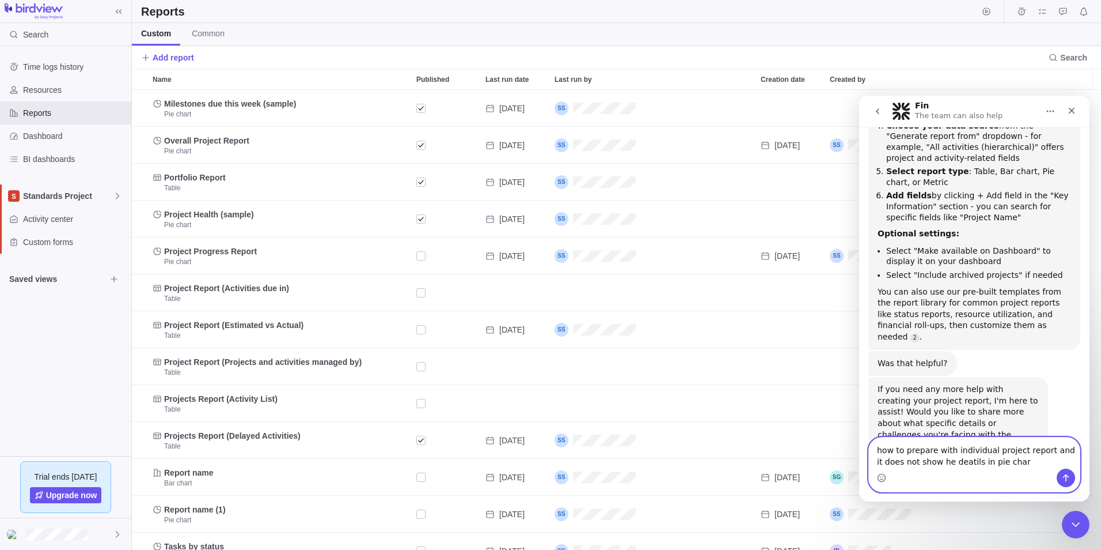
type textarea "how to prepare with individual project report and it does not show he deatils i…"
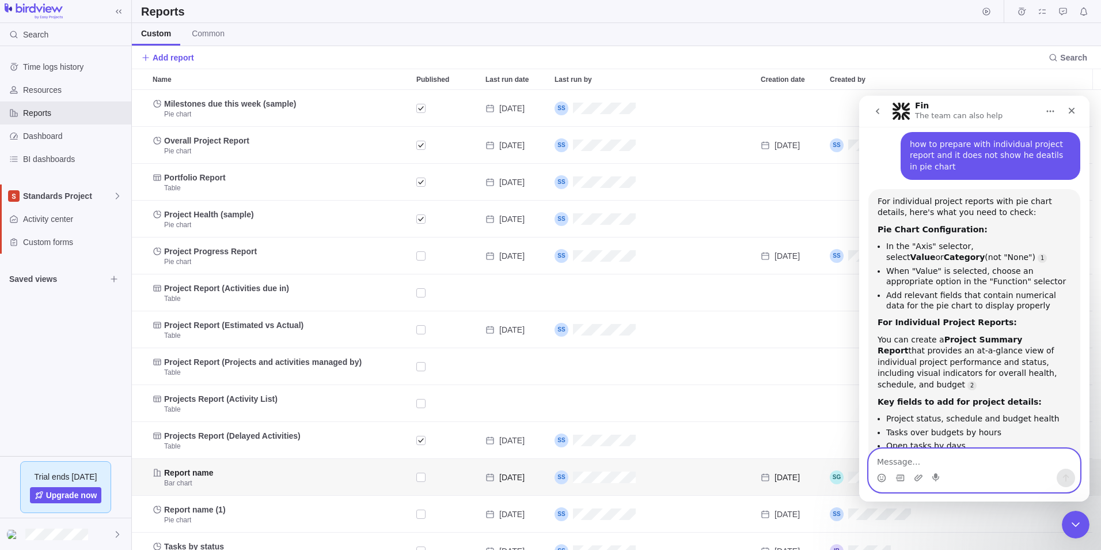
scroll to position [20, 0]
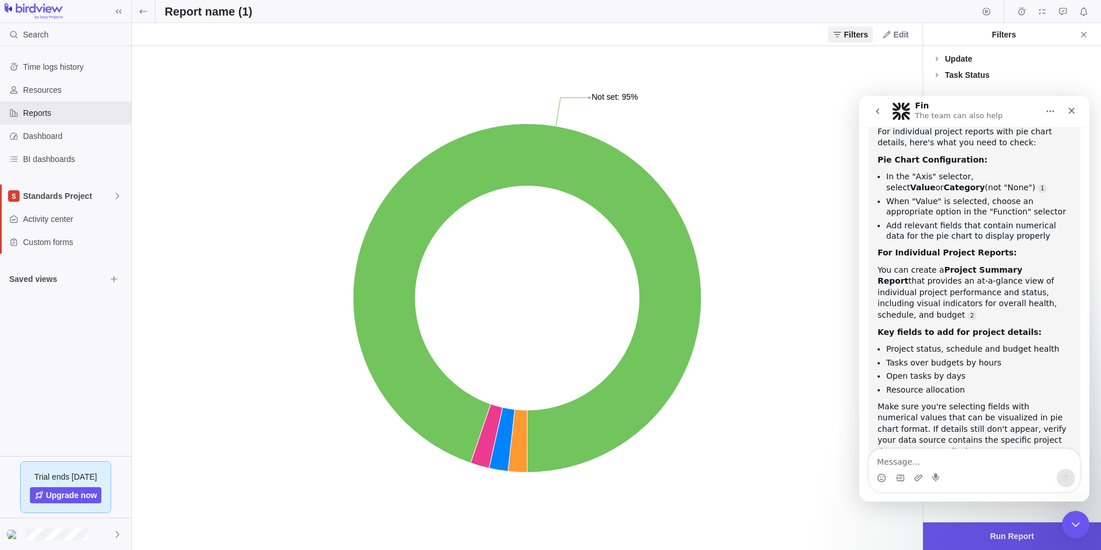
scroll to position [363, 0]
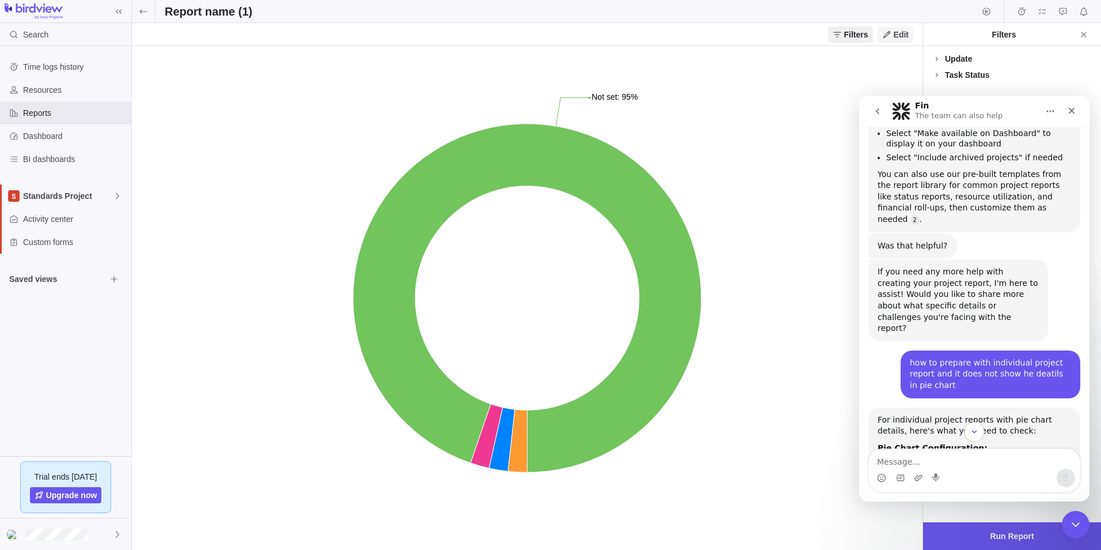
click at [896, 37] on span "Edit" at bounding box center [901, 35] width 15 height 12
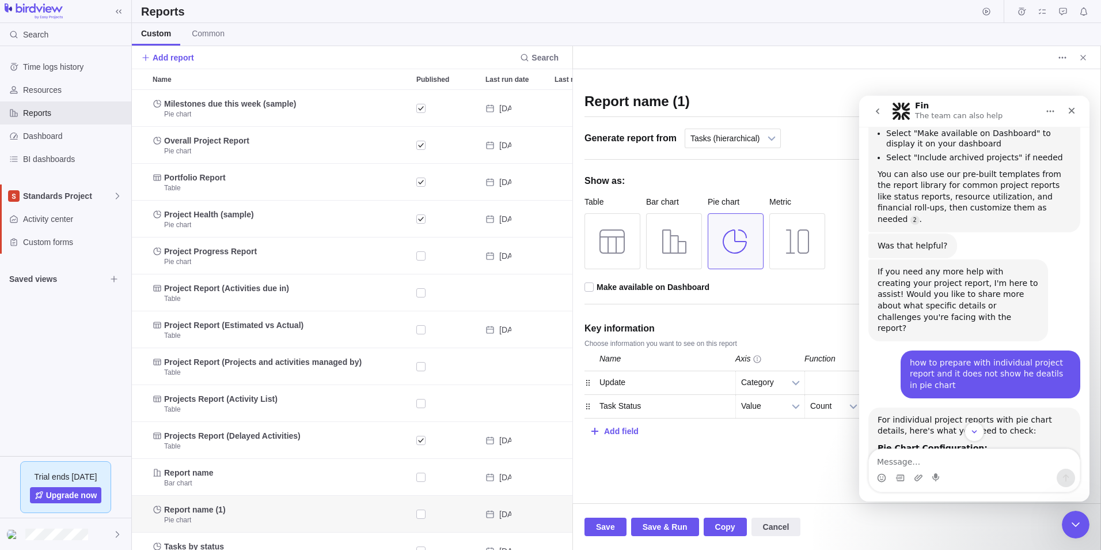
scroll to position [451, 432]
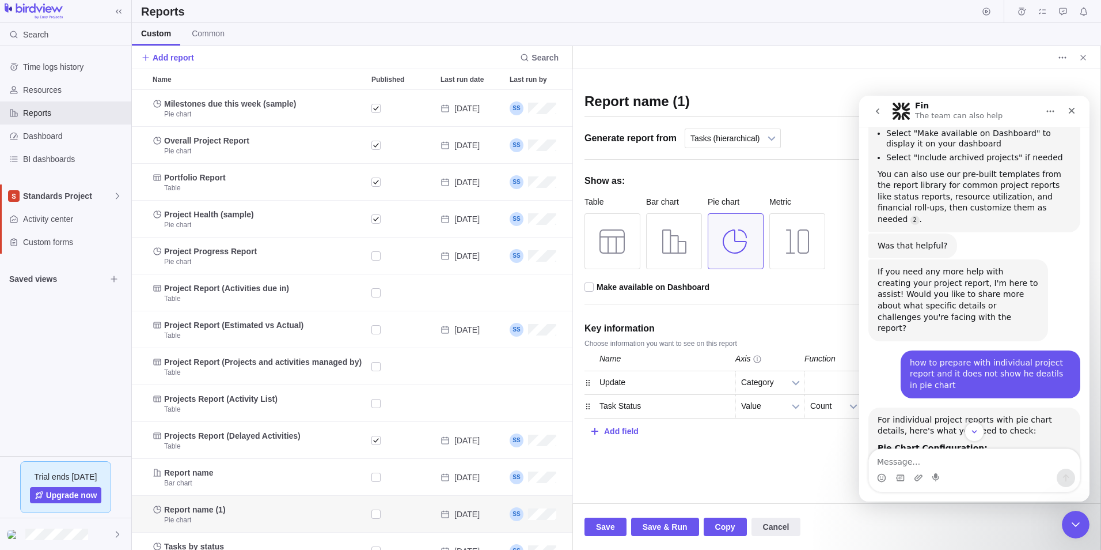
click at [694, 103] on input "Report name (1)" at bounding box center [837, 103] width 504 height 28
click at [695, 98] on input "Report name (1)" at bounding box center [837, 103] width 504 height 28
click at [694, 96] on input "Report name (1)" at bounding box center [837, 103] width 504 height 28
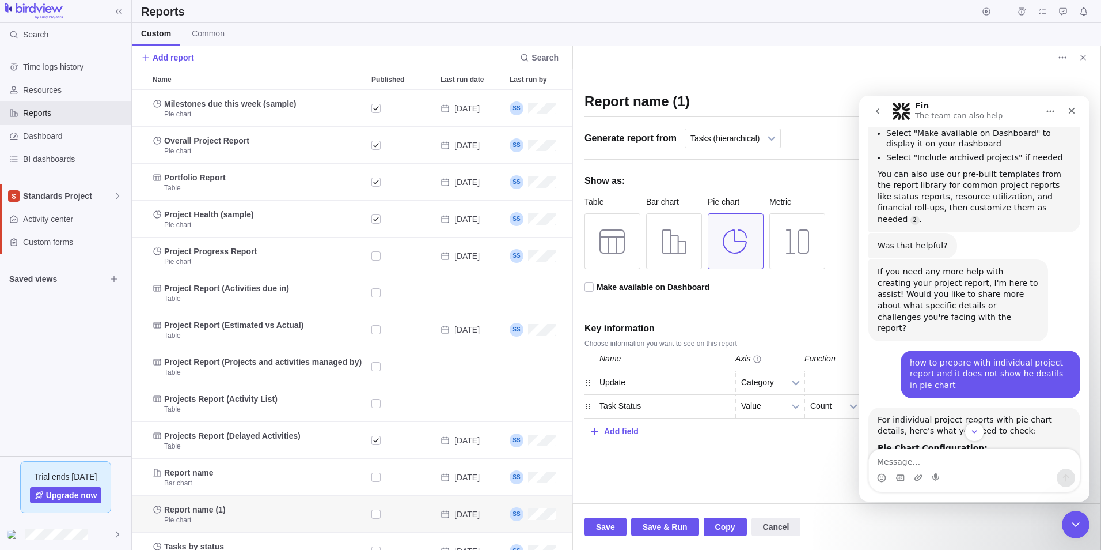
click at [691, 97] on input "Report name (1)" at bounding box center [837, 103] width 504 height 28
drag, startPoint x: 619, startPoint y: 97, endPoint x: 611, endPoint y: 102, distance: 9.8
click at [596, 101] on input "Report name (1)" at bounding box center [837, 103] width 504 height 28
drag, startPoint x: 704, startPoint y: 105, endPoint x: 576, endPoint y: 100, distance: 128.0
click at [570, 103] on div "Reports Custom Common Add report Search Name Published Last run date Last run b…" at bounding box center [616, 275] width 969 height 550
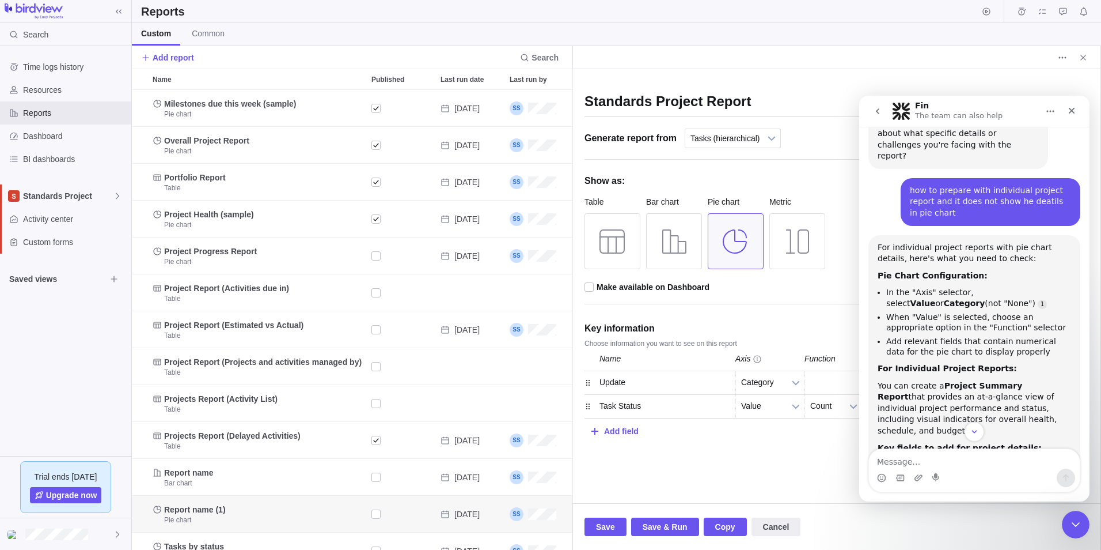
scroll to position [536, 0]
type input "Standards Project Report"
click at [977, 426] on link "Source reference 118128786:" at bounding box center [972, 430] width 9 height 9
click at [1013, 389] on div "10+ Essential Project Management Reports | Birdview PSA" at bounding box center [993, 396] width 168 height 15
